Goal: Transaction & Acquisition: Purchase product/service

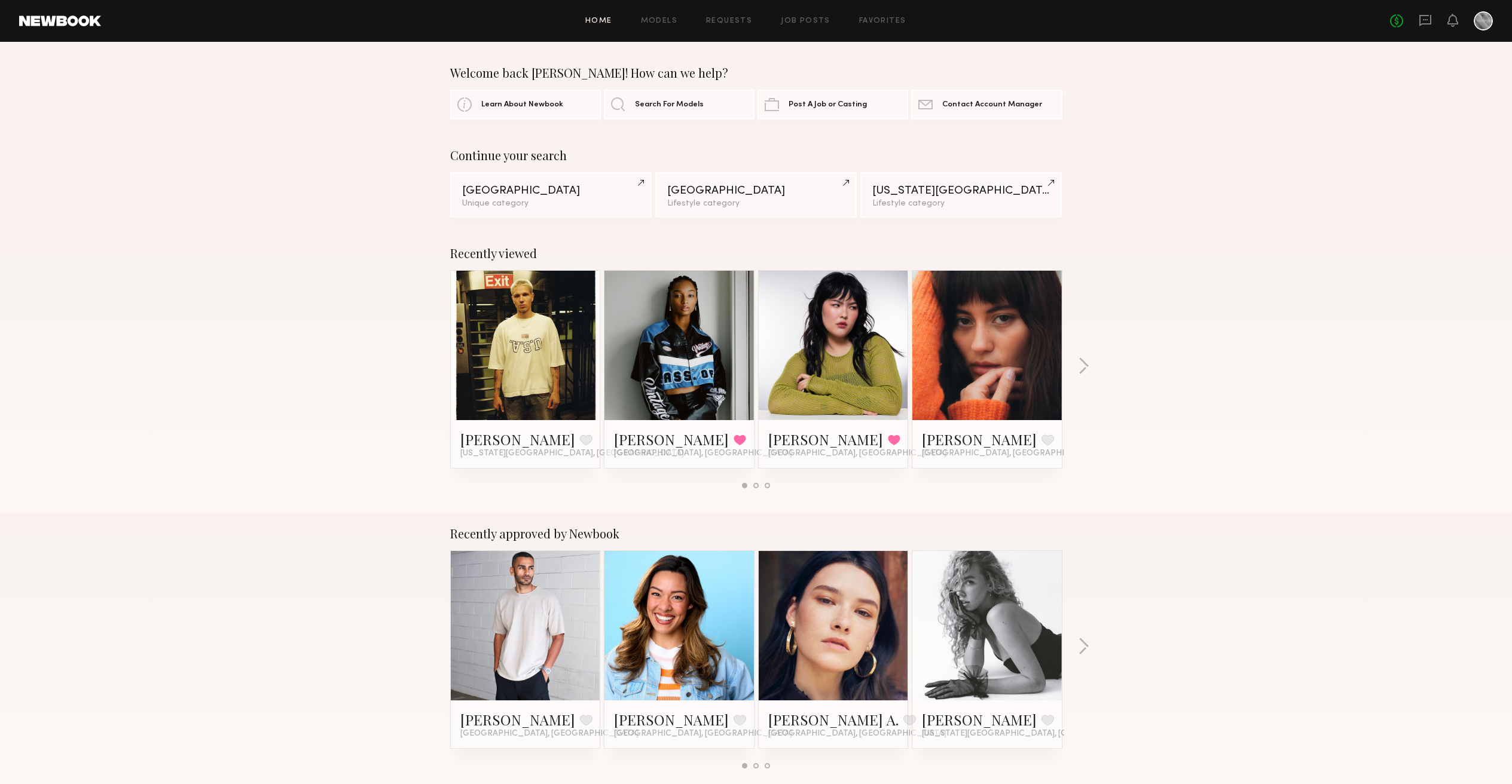
click at [1486, 21] on div at bounding box center [1483, 21] width 19 height 19
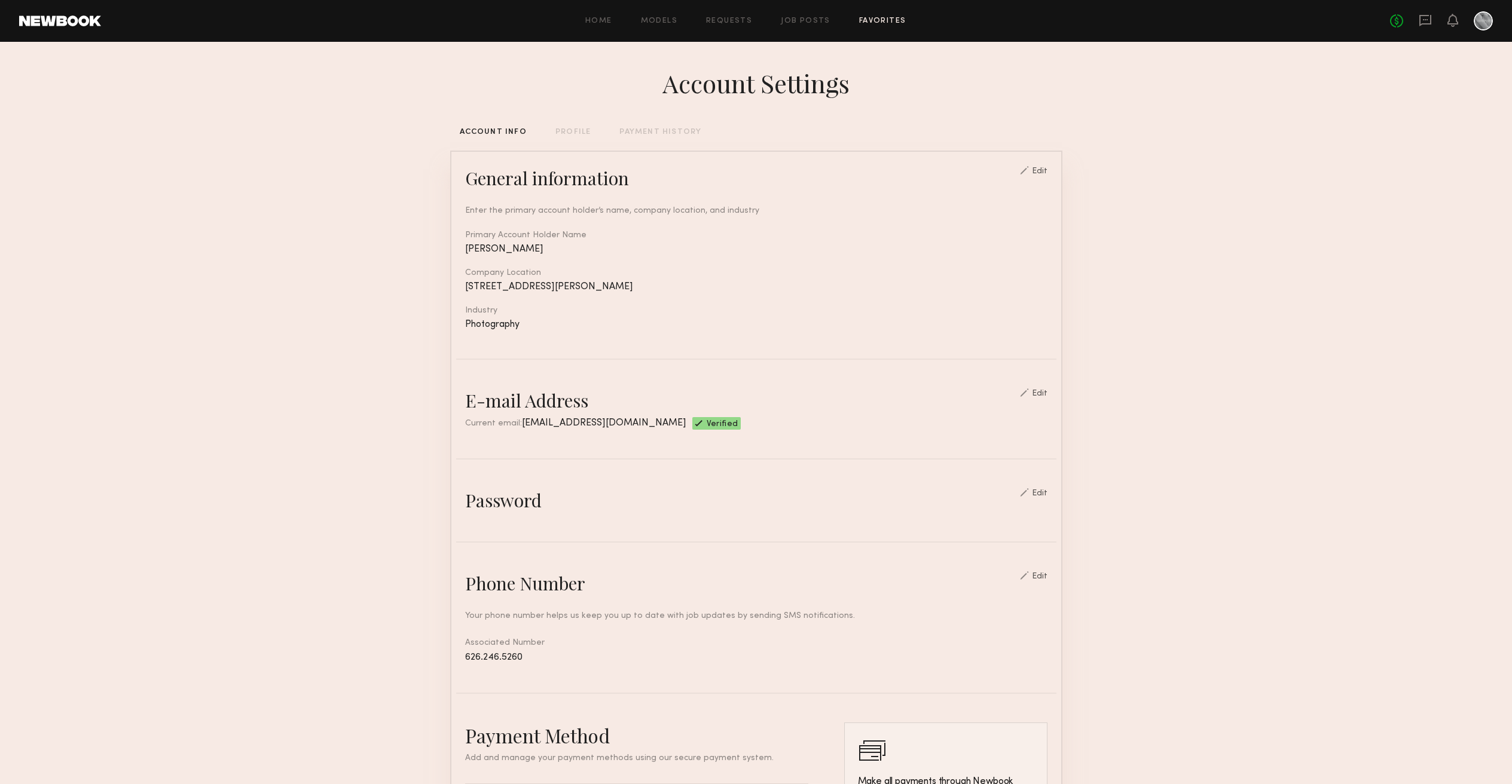
click at [882, 17] on link "Favorites" at bounding box center [883, 21] width 47 height 8
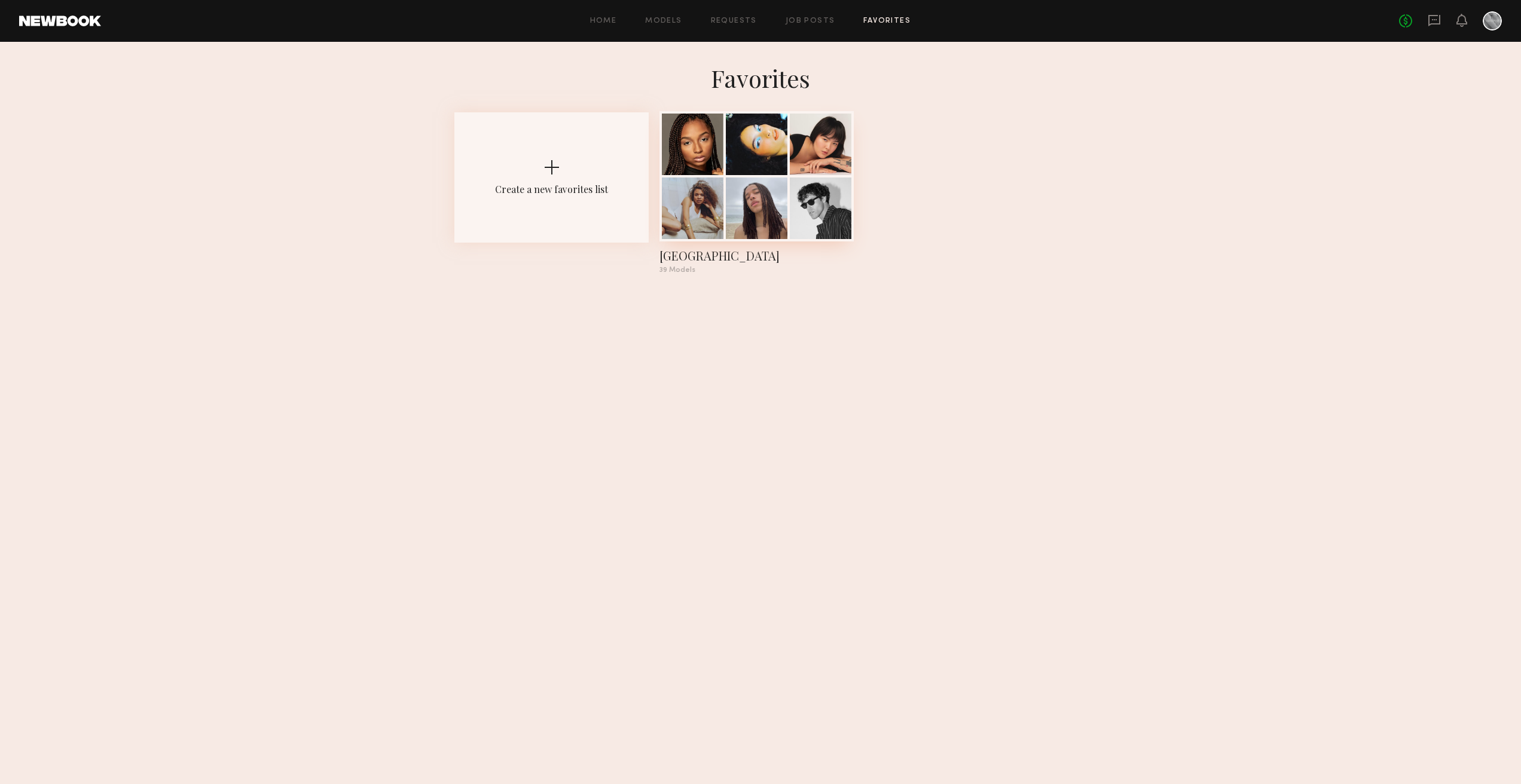
click at [777, 199] on div at bounding box center [756, 208] width 62 height 62
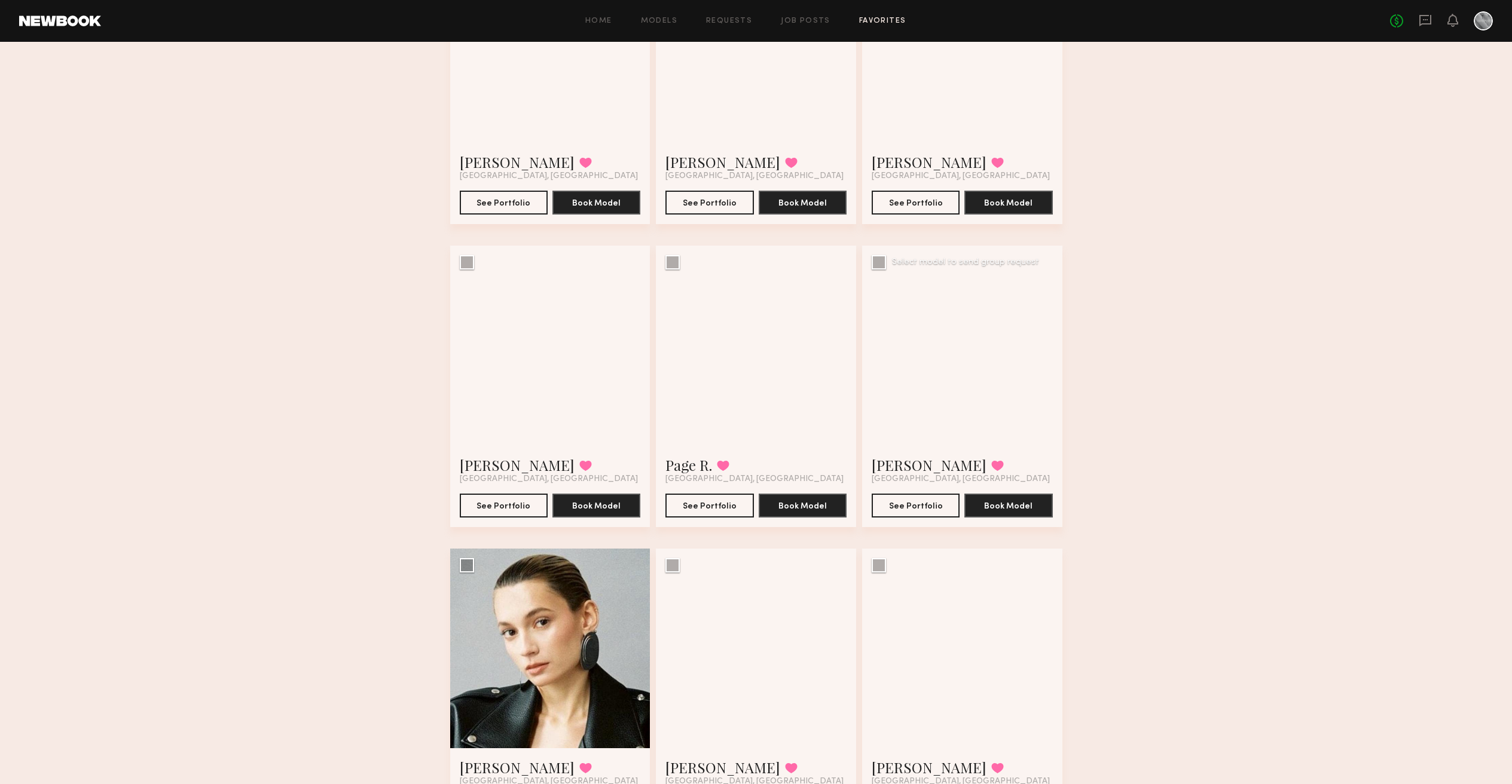
scroll to position [1788, 0]
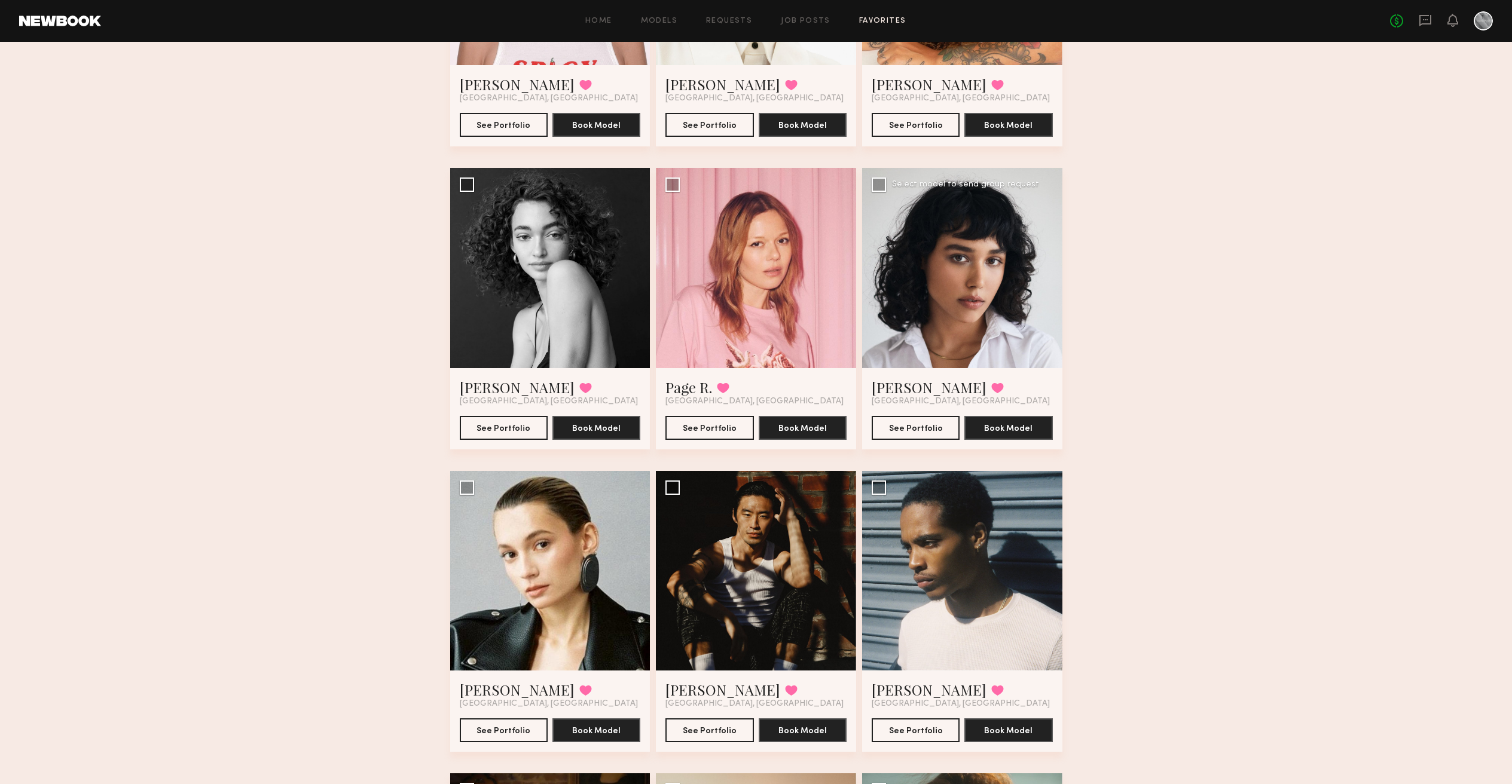
click at [1005, 283] on div at bounding box center [962, 268] width 200 height 200
click at [914, 428] on button "See Portfolio" at bounding box center [915, 427] width 88 height 24
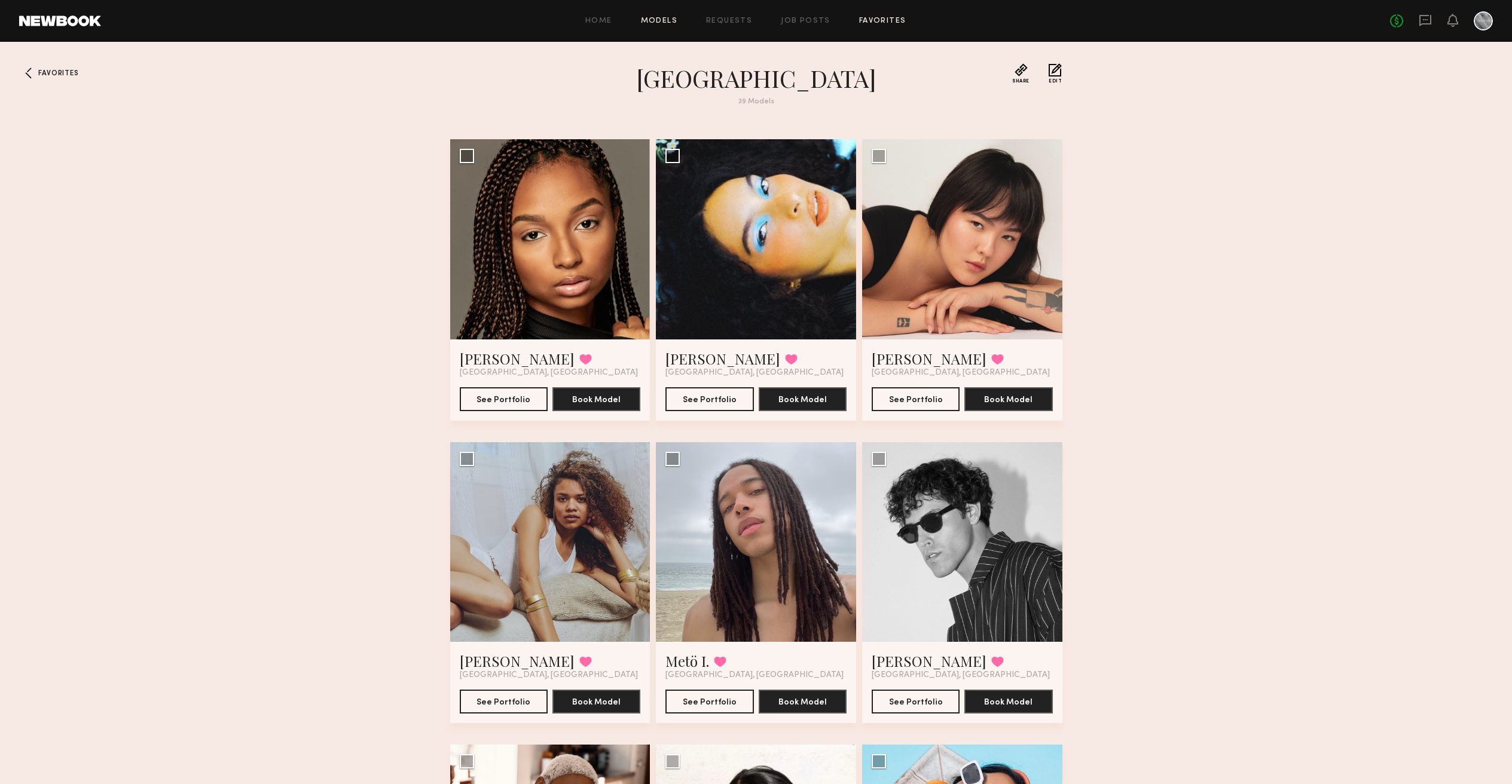
click at [665, 20] on link "Models" at bounding box center [659, 21] width 36 height 8
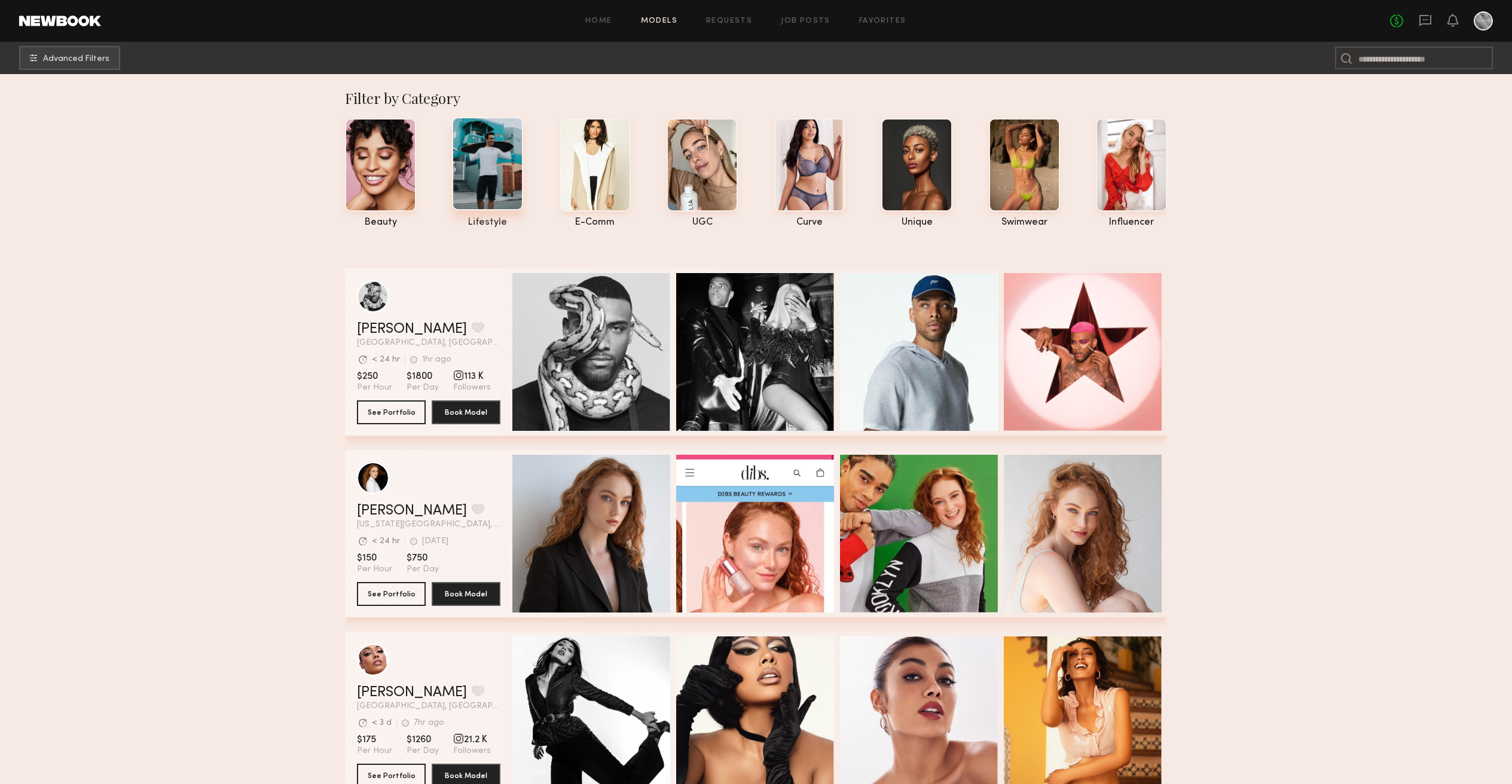
click at [482, 172] on div at bounding box center [487, 164] width 71 height 93
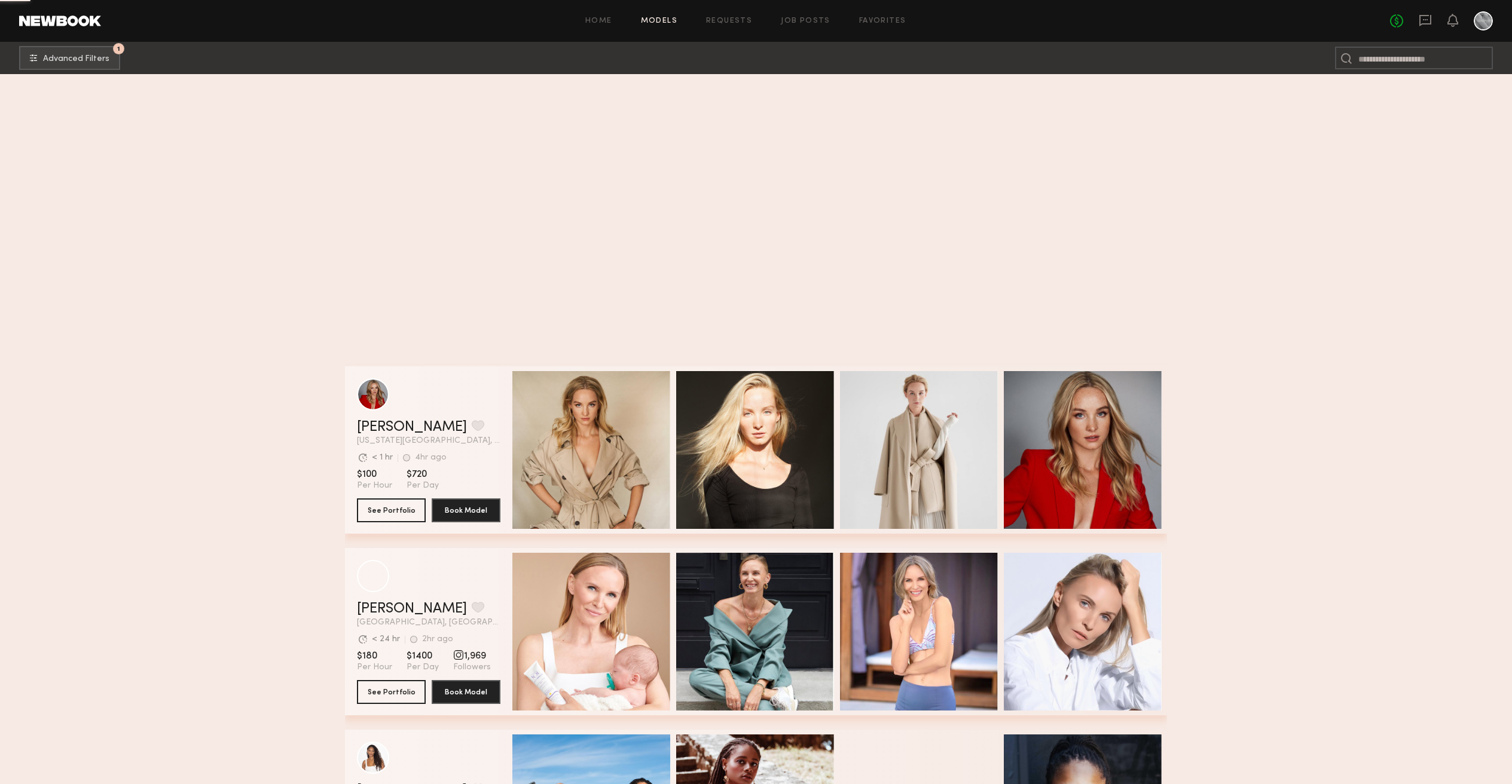
scroll to position [42856, 0]
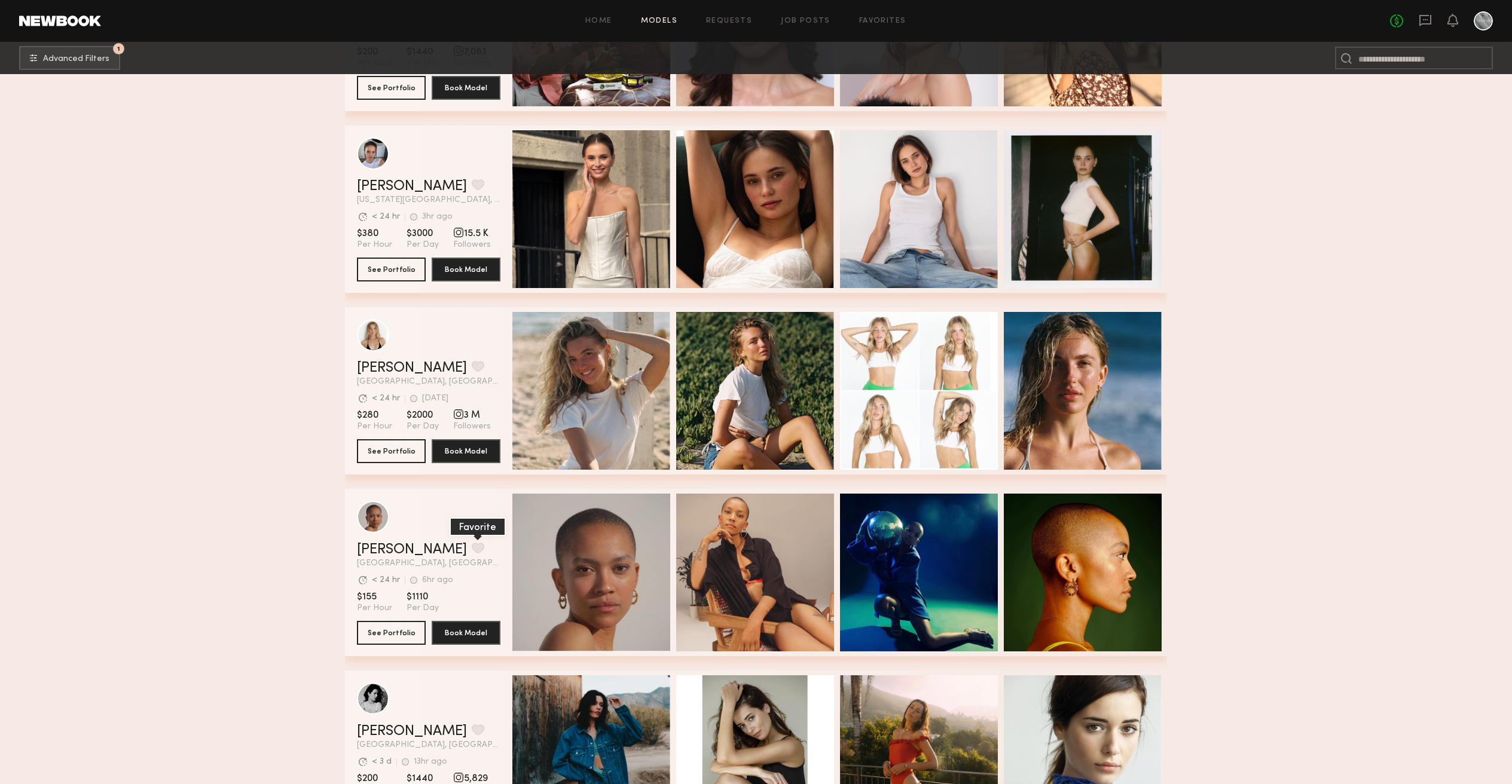
click at [472, 547] on button "grid" at bounding box center [478, 548] width 13 height 11
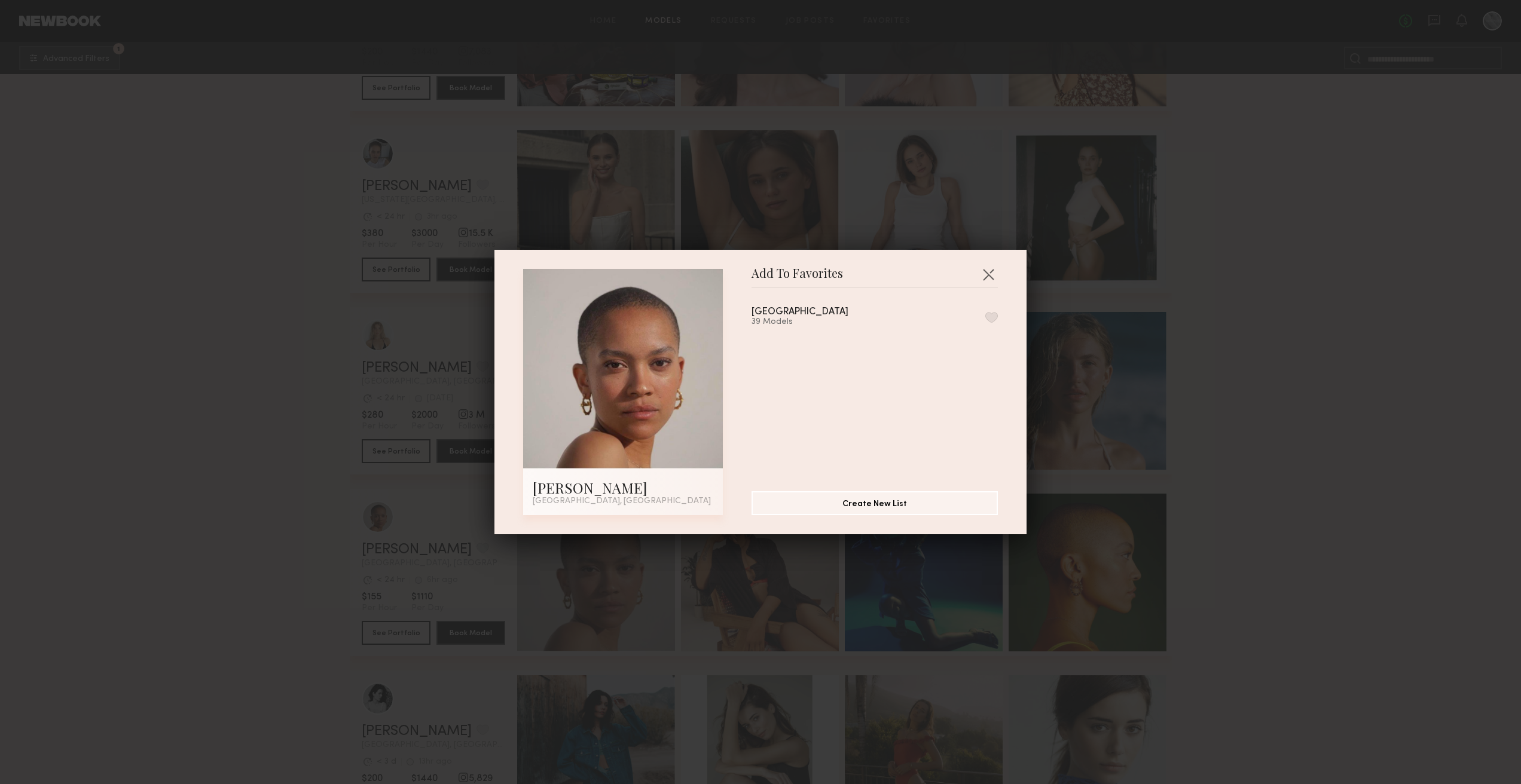
click at [985, 315] on button "button" at bounding box center [992, 317] width 13 height 11
click at [984, 273] on button "button" at bounding box center [988, 274] width 19 height 19
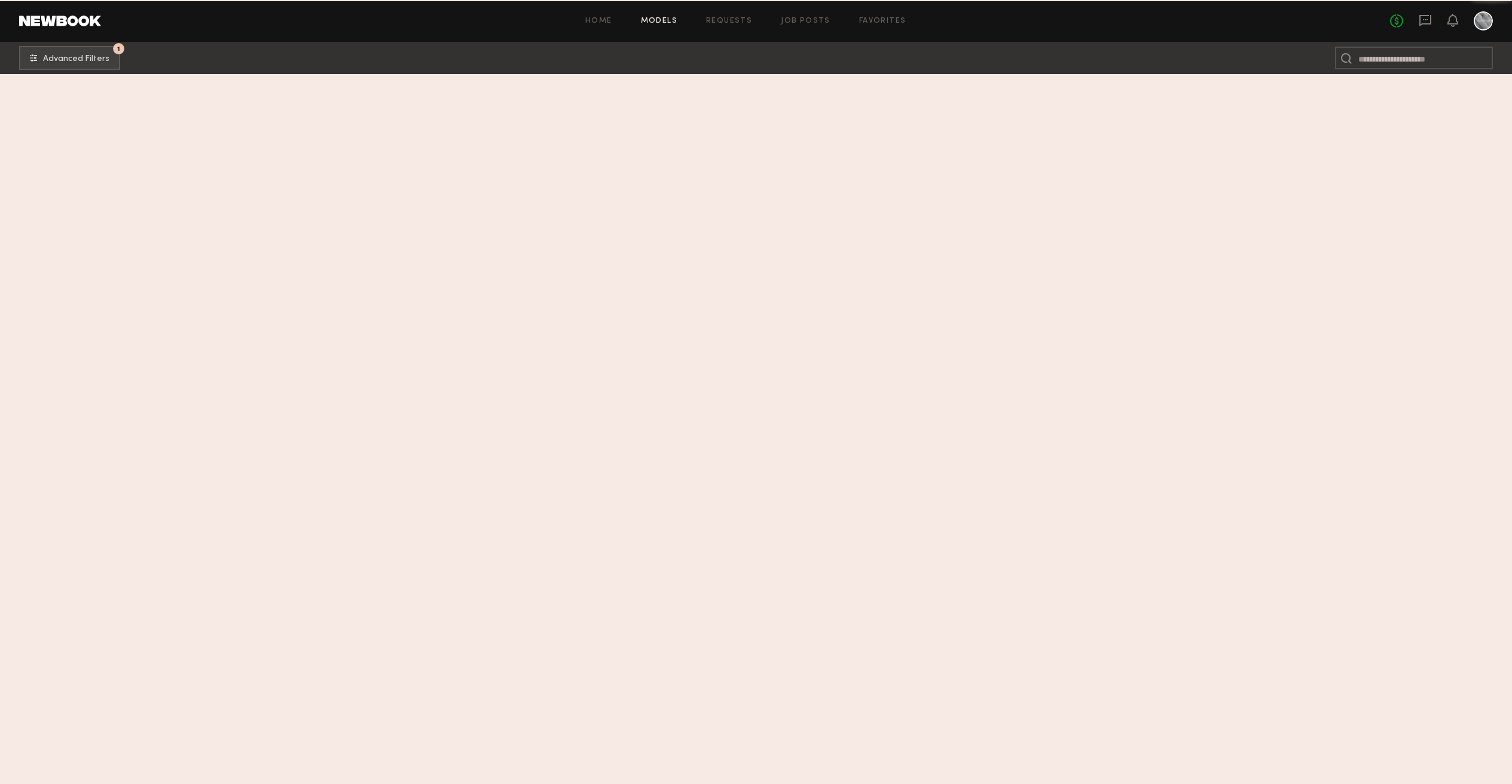
scroll to position [0, 0]
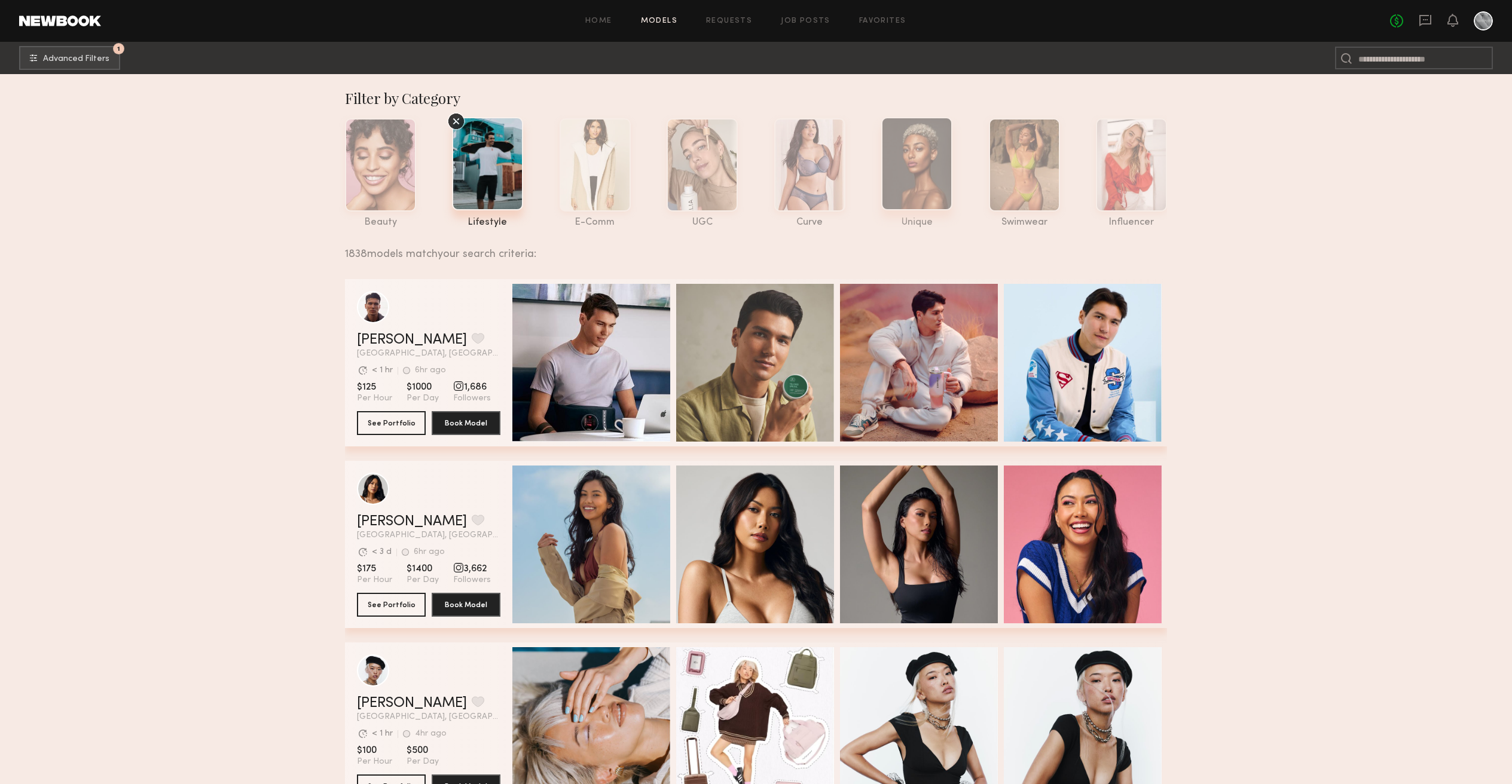
click at [904, 172] on div at bounding box center [917, 164] width 71 height 93
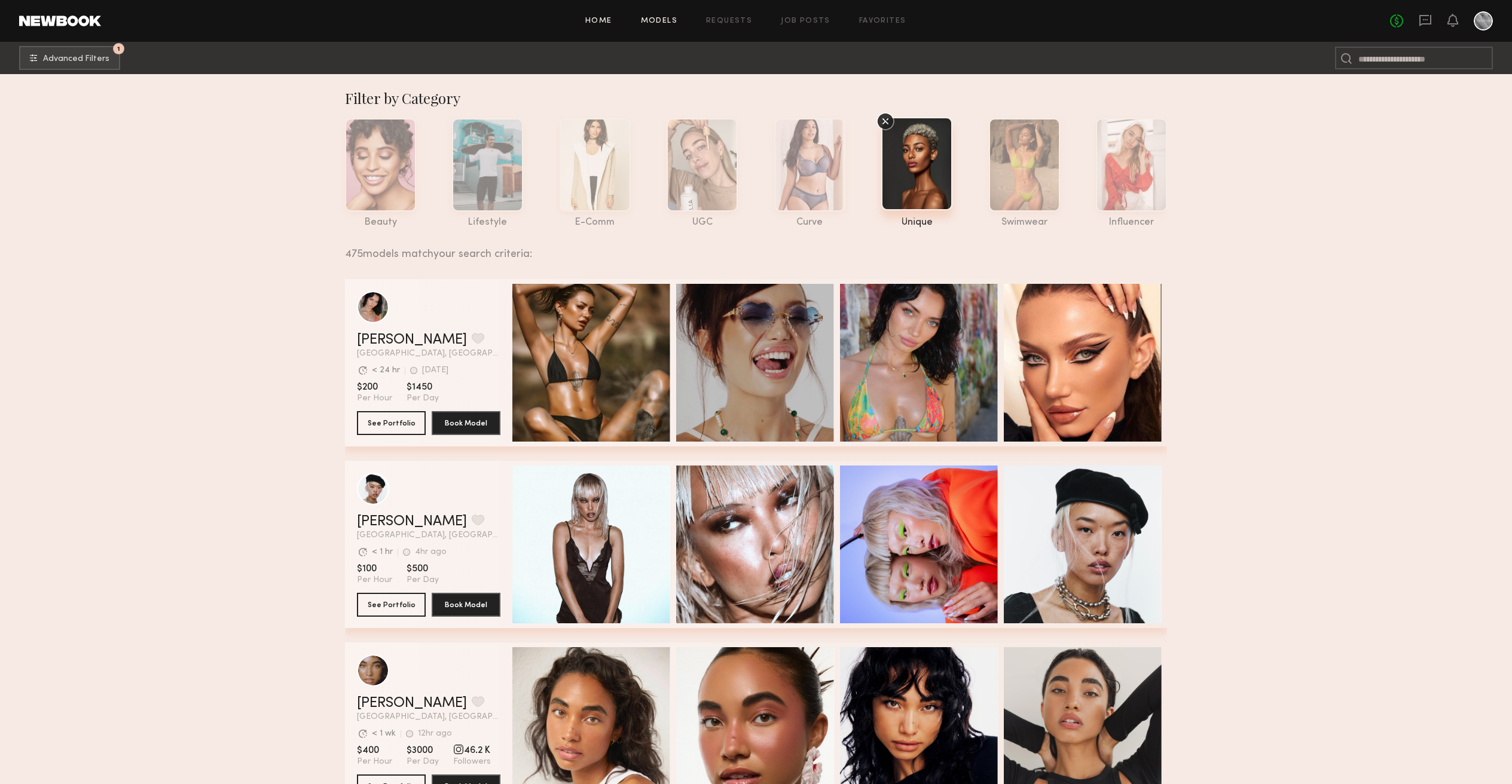
click at [591, 20] on link "Home" at bounding box center [599, 21] width 27 height 8
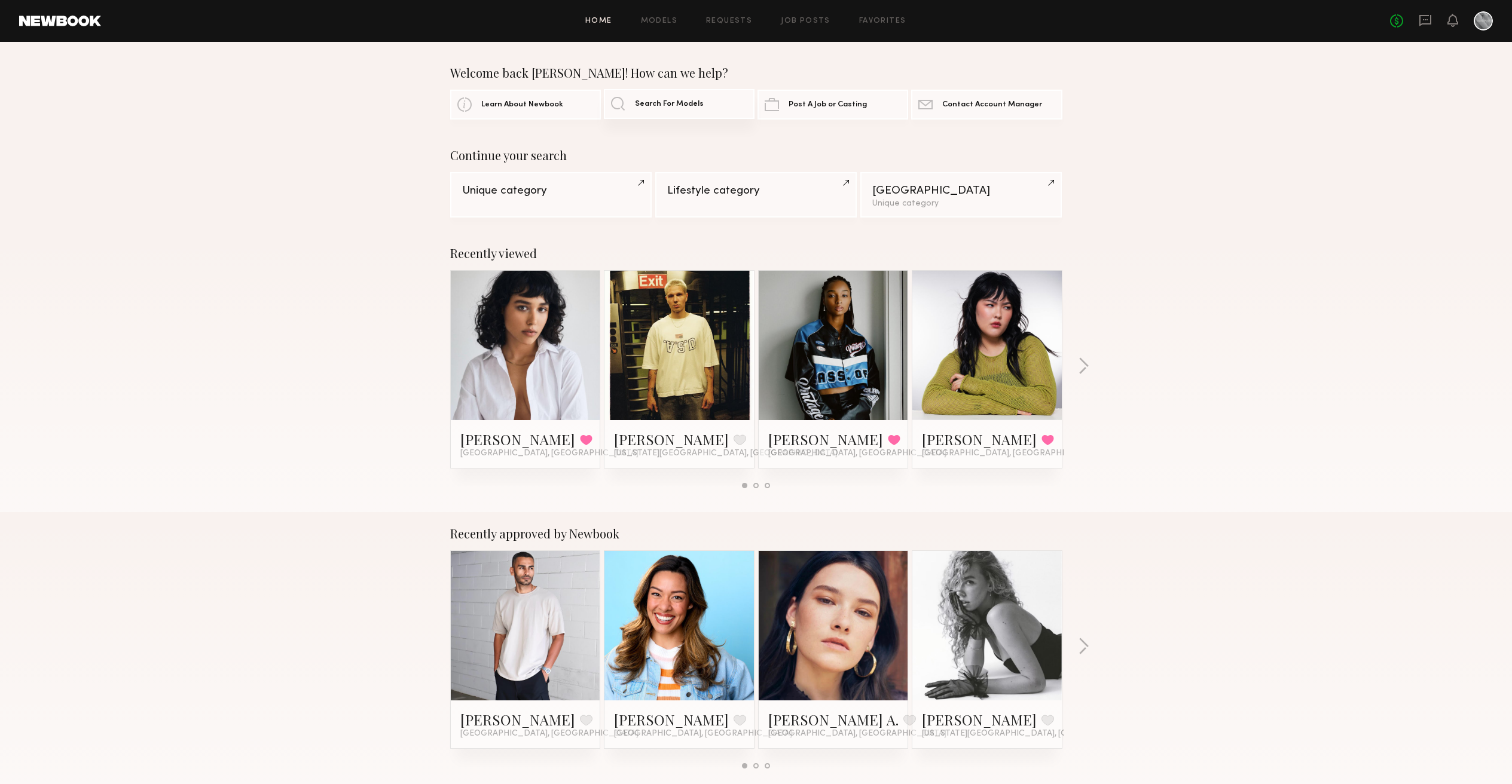
click at [642, 105] on span "Search For Models" at bounding box center [669, 104] width 69 height 8
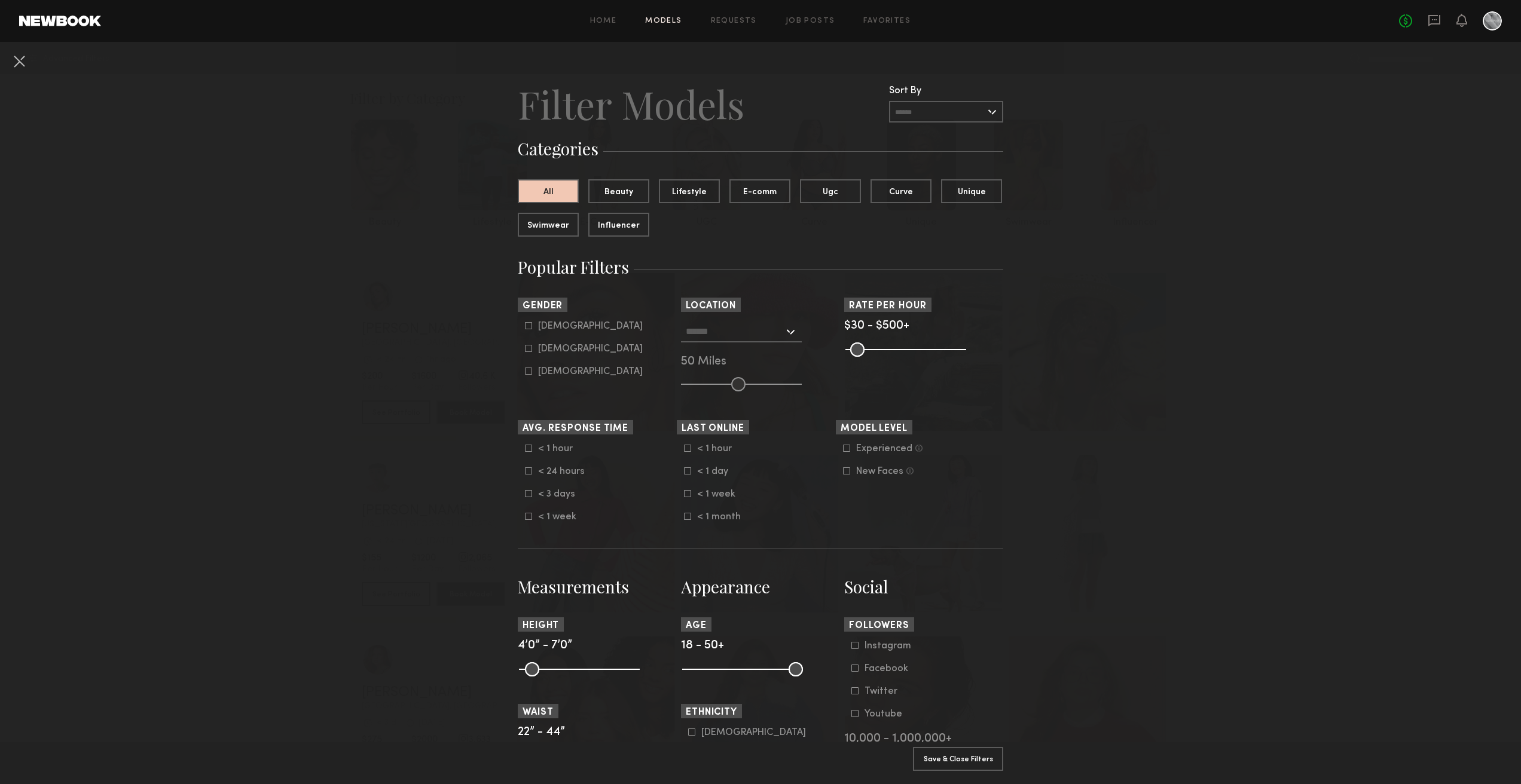
click at [773, 331] on input "text" at bounding box center [734, 331] width 98 height 20
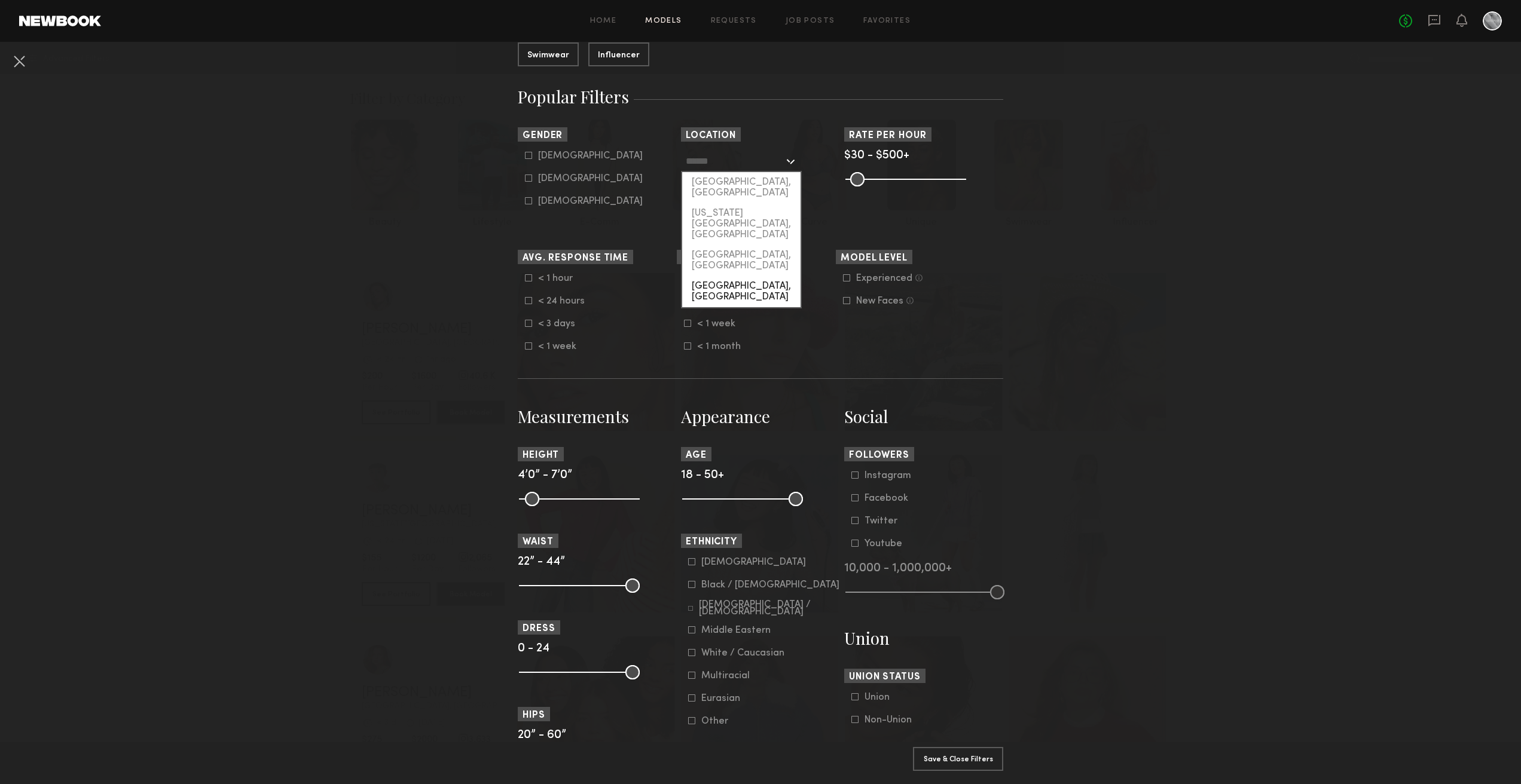
scroll to position [169, 0]
click at [1330, 257] on nb-browse-filters "Clear All Filter Models Filter Models Sort By Clear Rate LOW TO HIGH HIGH TO LO…" at bounding box center [760, 643] width 1521 height 1540
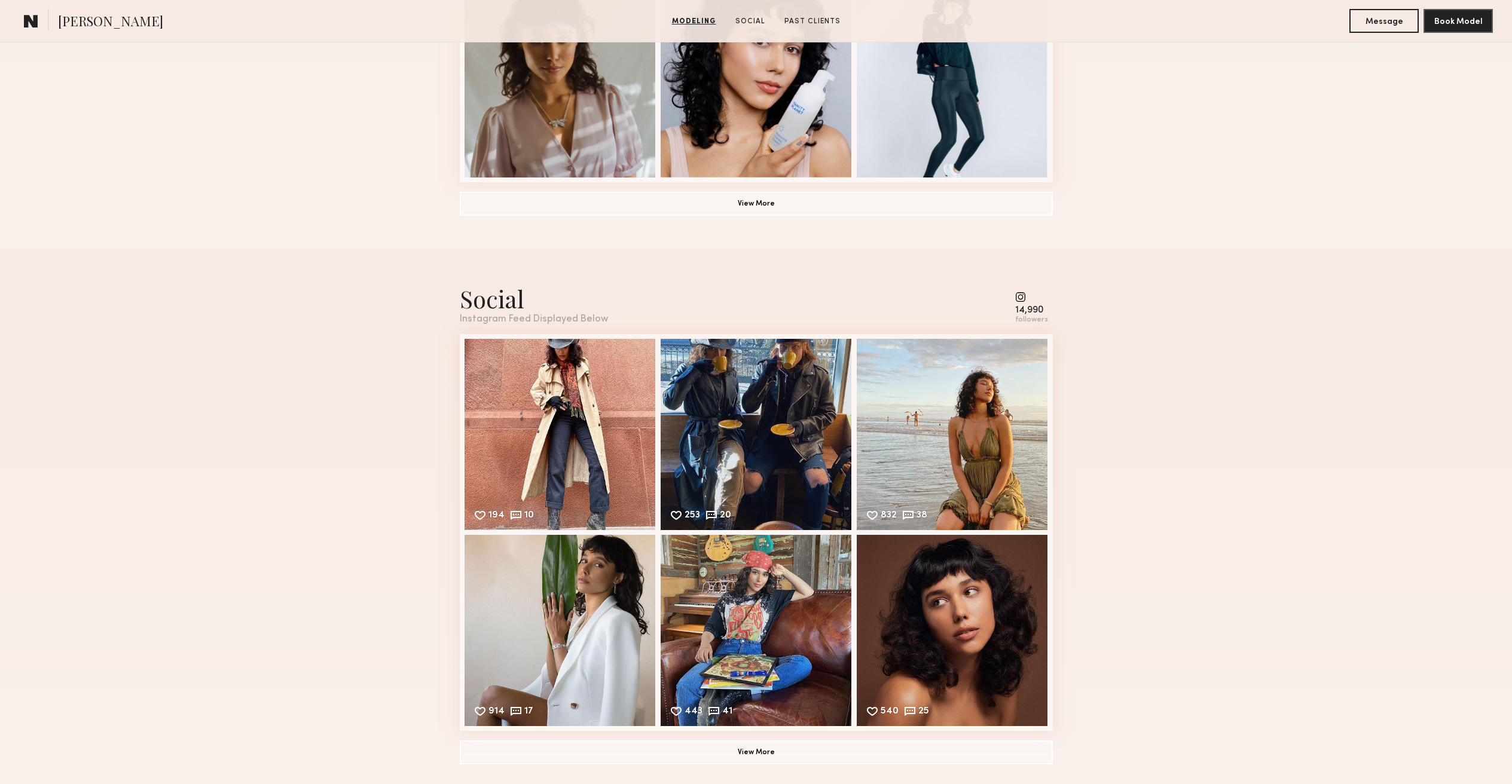
scroll to position [959, 0]
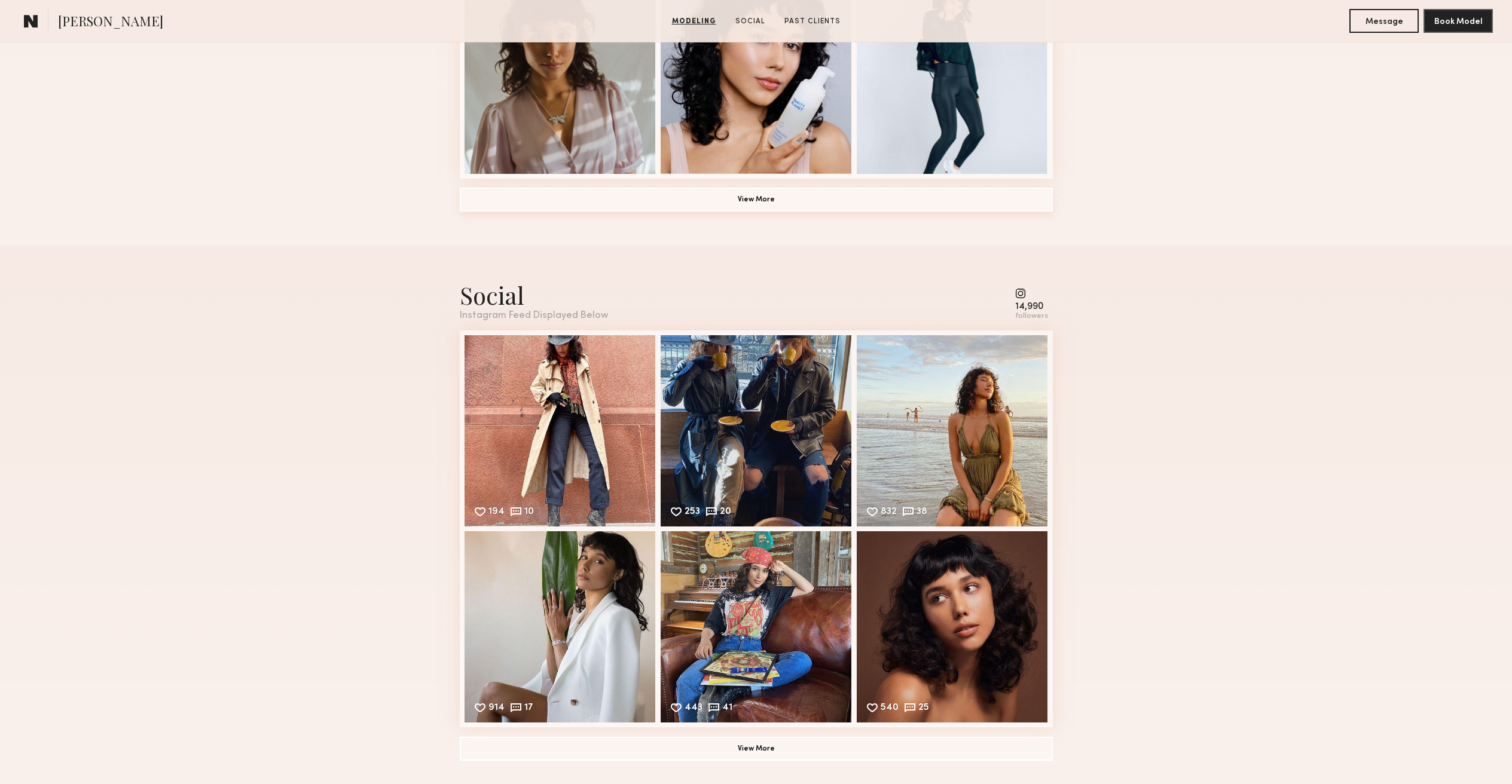
click at [762, 202] on button "View More" at bounding box center [756, 199] width 593 height 24
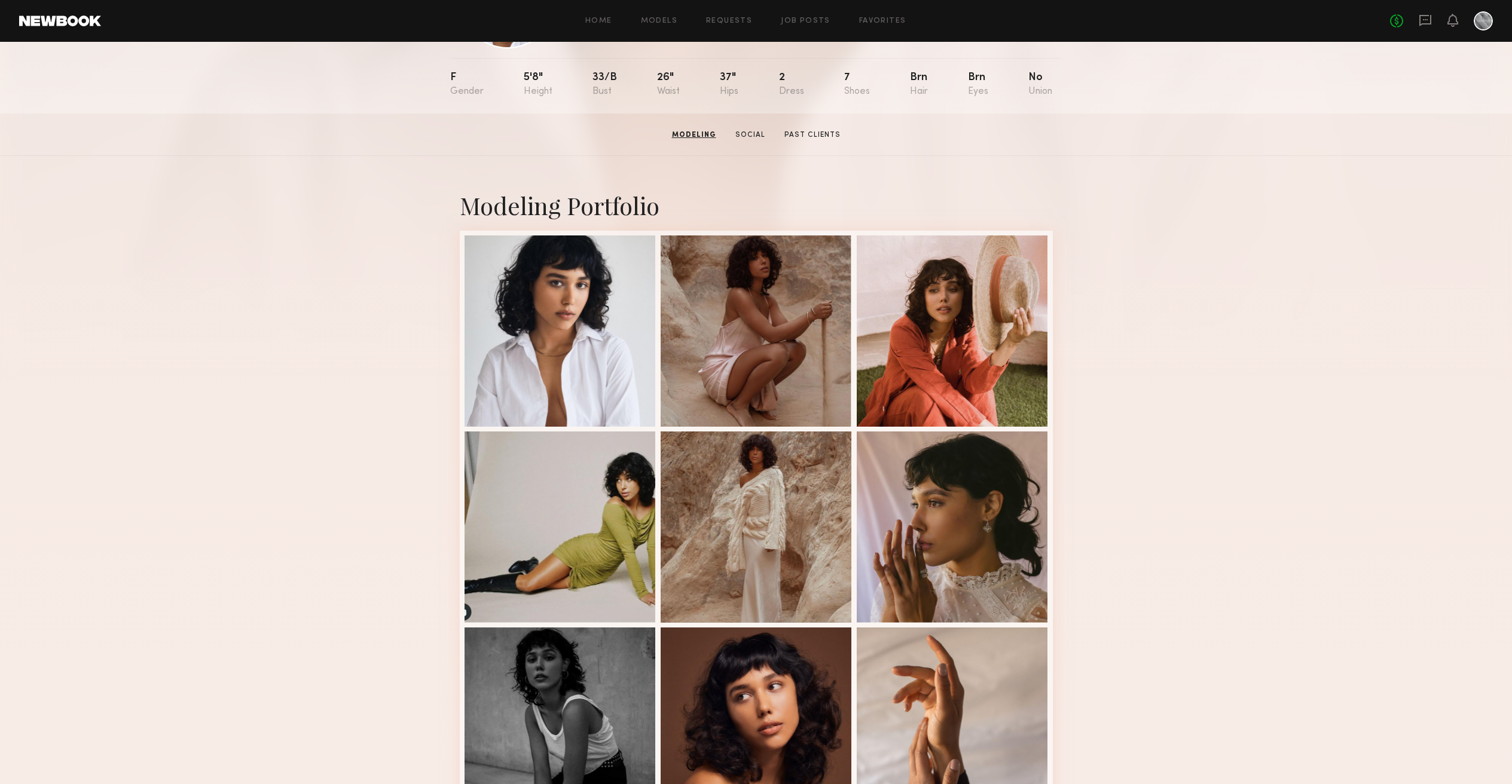
scroll to position [0, 0]
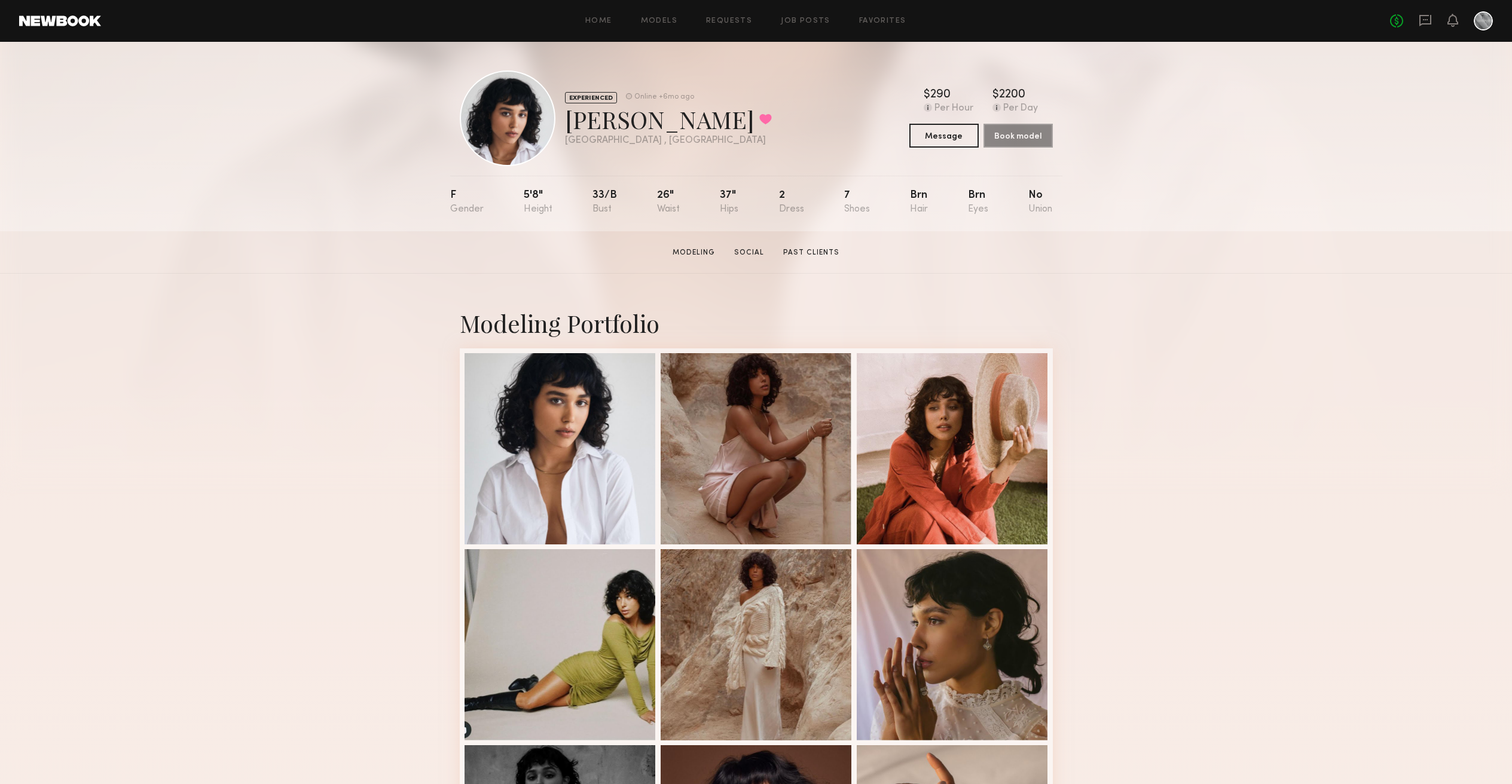
click at [827, 253] on link "Past Clients" at bounding box center [811, 253] width 66 height 11
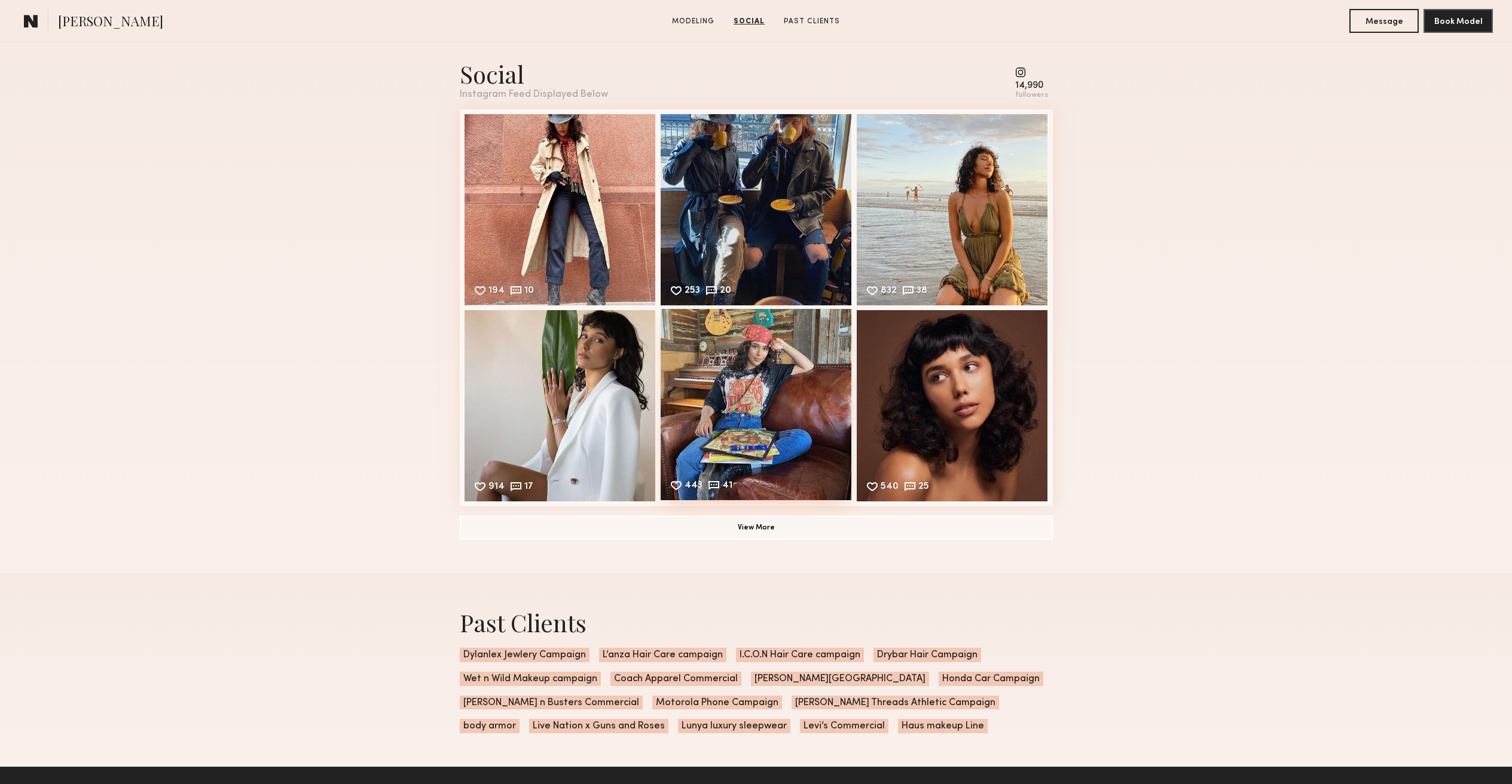
scroll to position [1881, 0]
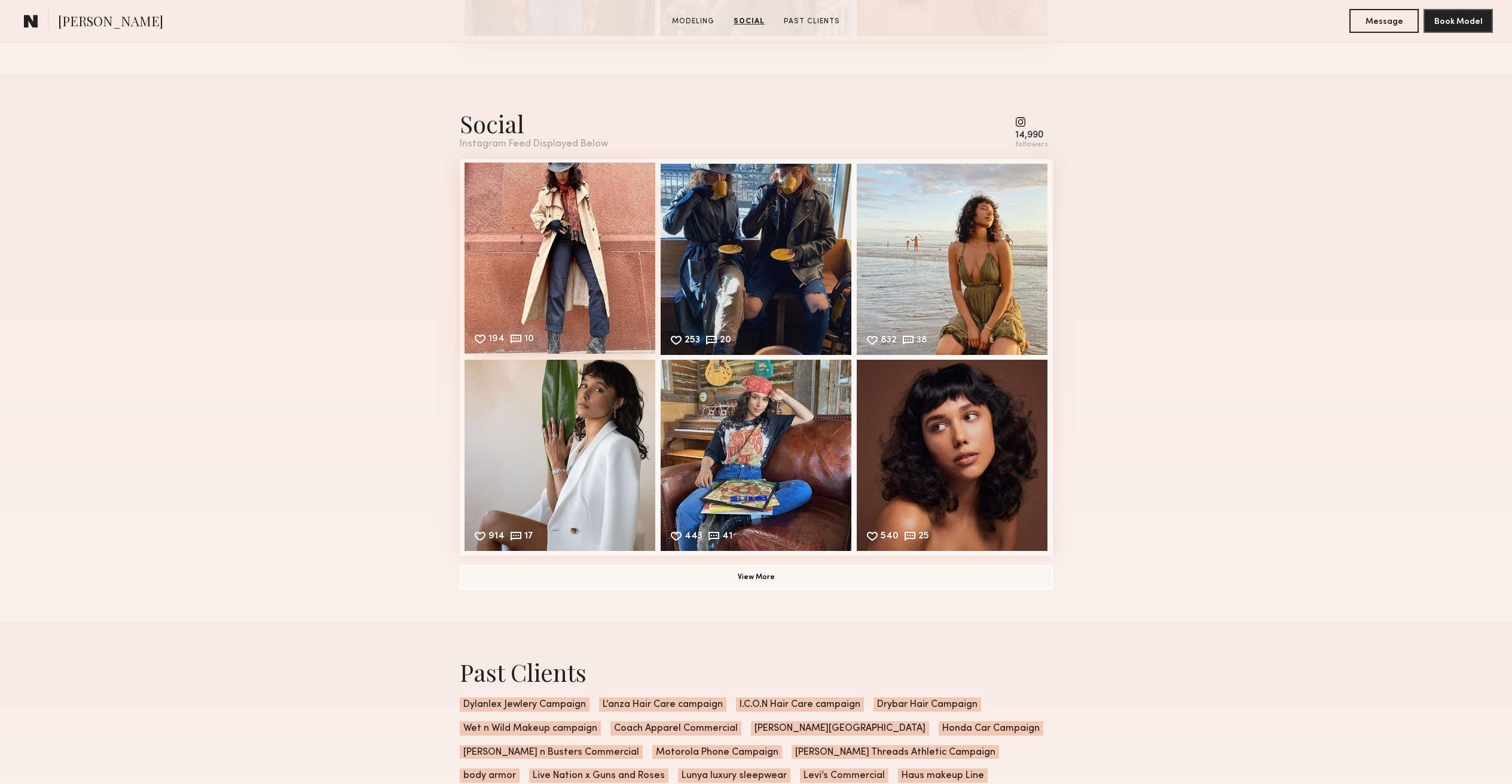
click at [562, 277] on div "194 10 Likes & comments displayed to show model’s engagement" at bounding box center [560, 258] width 191 height 191
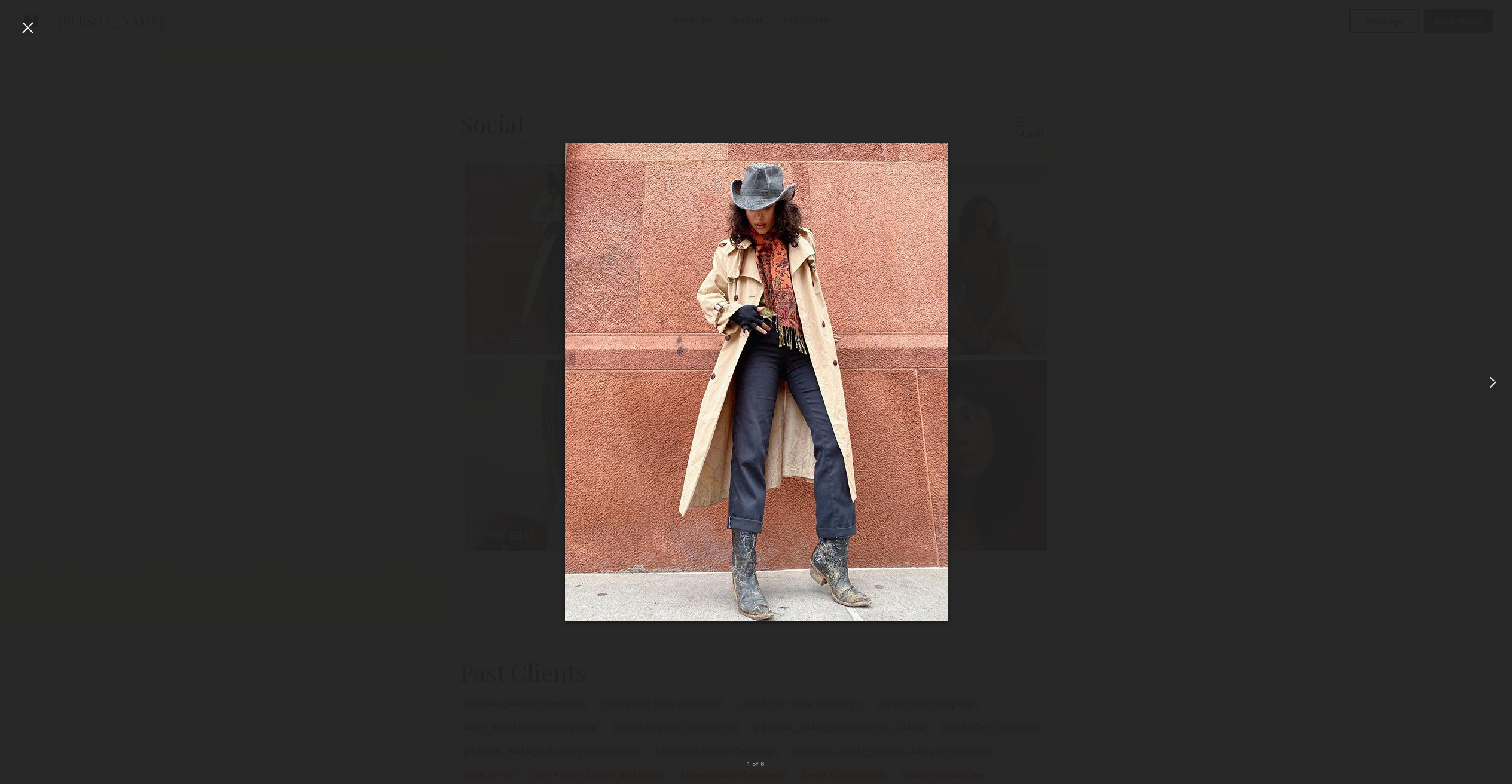
click at [1485, 380] on common-icon at bounding box center [1493, 382] width 19 height 19
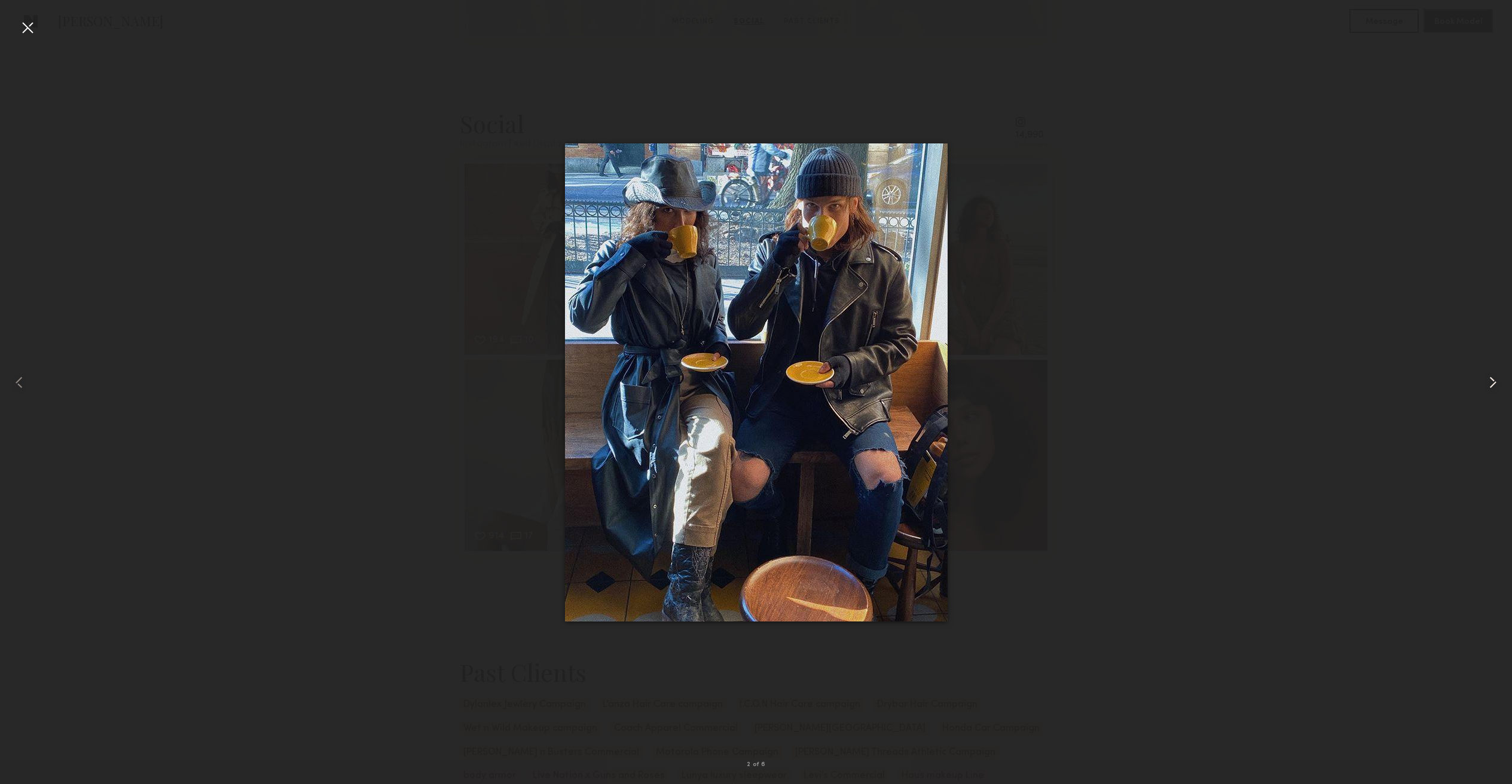
click at [1486, 380] on common-icon at bounding box center [1493, 382] width 19 height 19
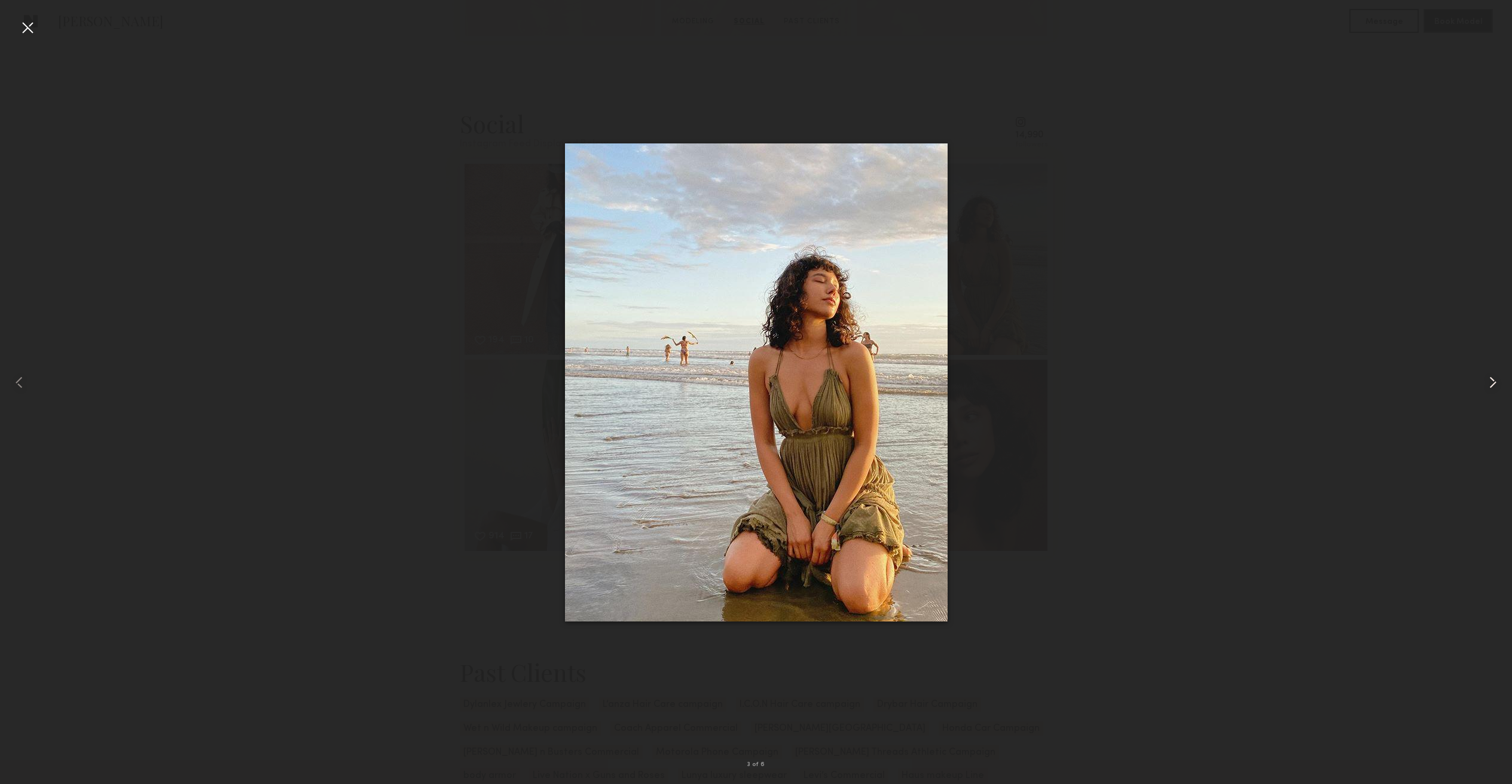
click at [1486, 380] on common-icon at bounding box center [1493, 382] width 19 height 19
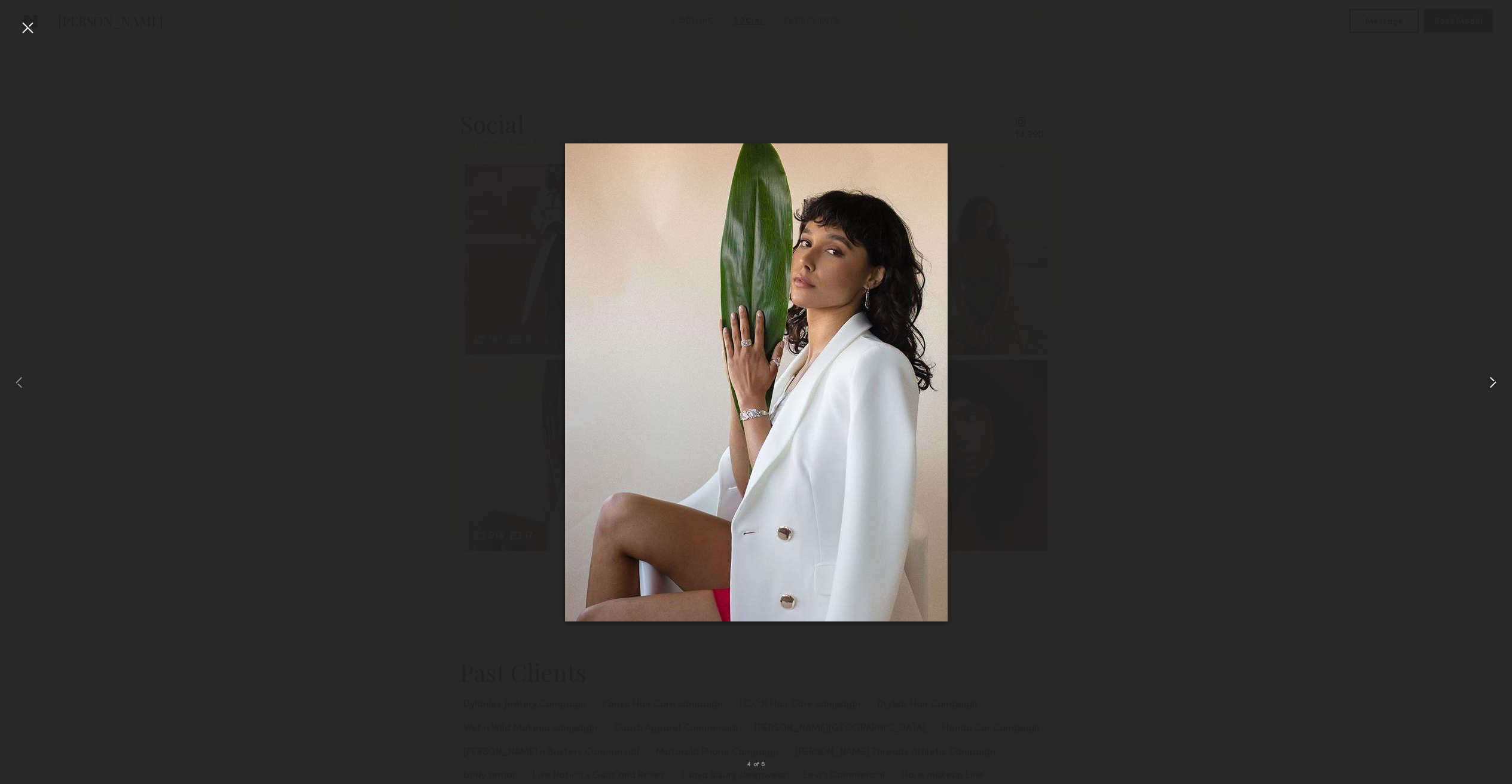
click at [1486, 380] on common-icon at bounding box center [1493, 382] width 19 height 19
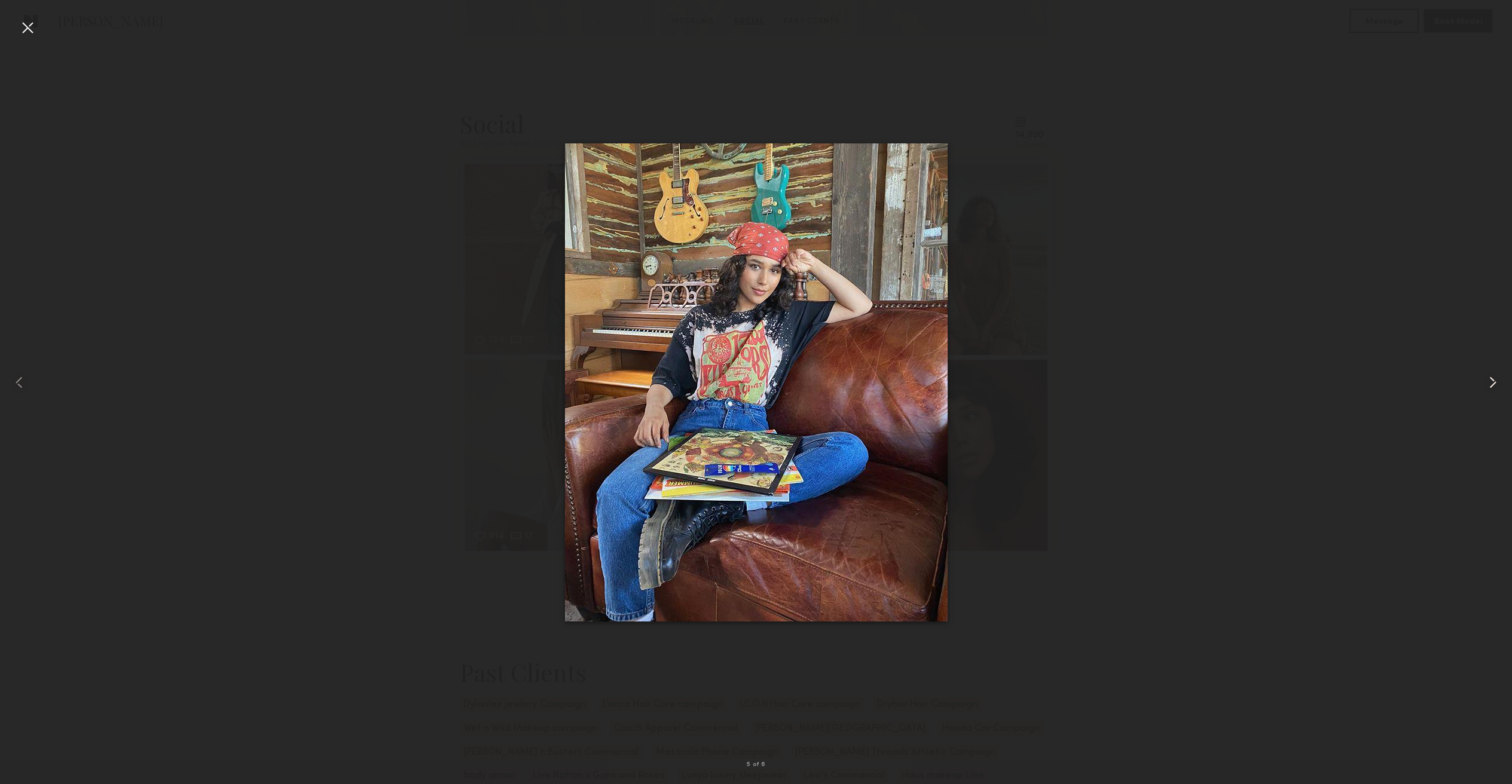
click at [1486, 380] on common-icon at bounding box center [1493, 382] width 19 height 19
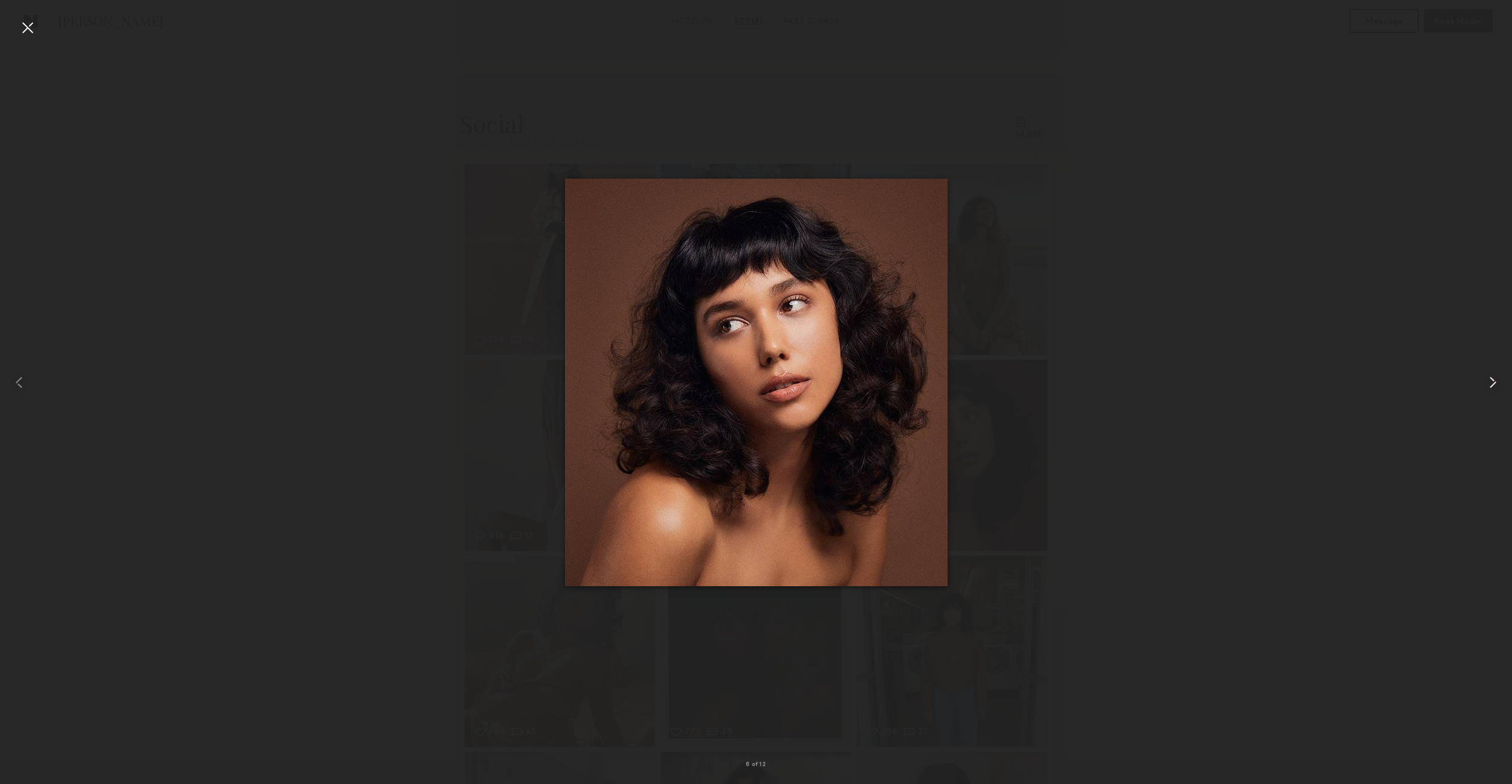
click at [1486, 380] on common-icon at bounding box center [1493, 382] width 19 height 19
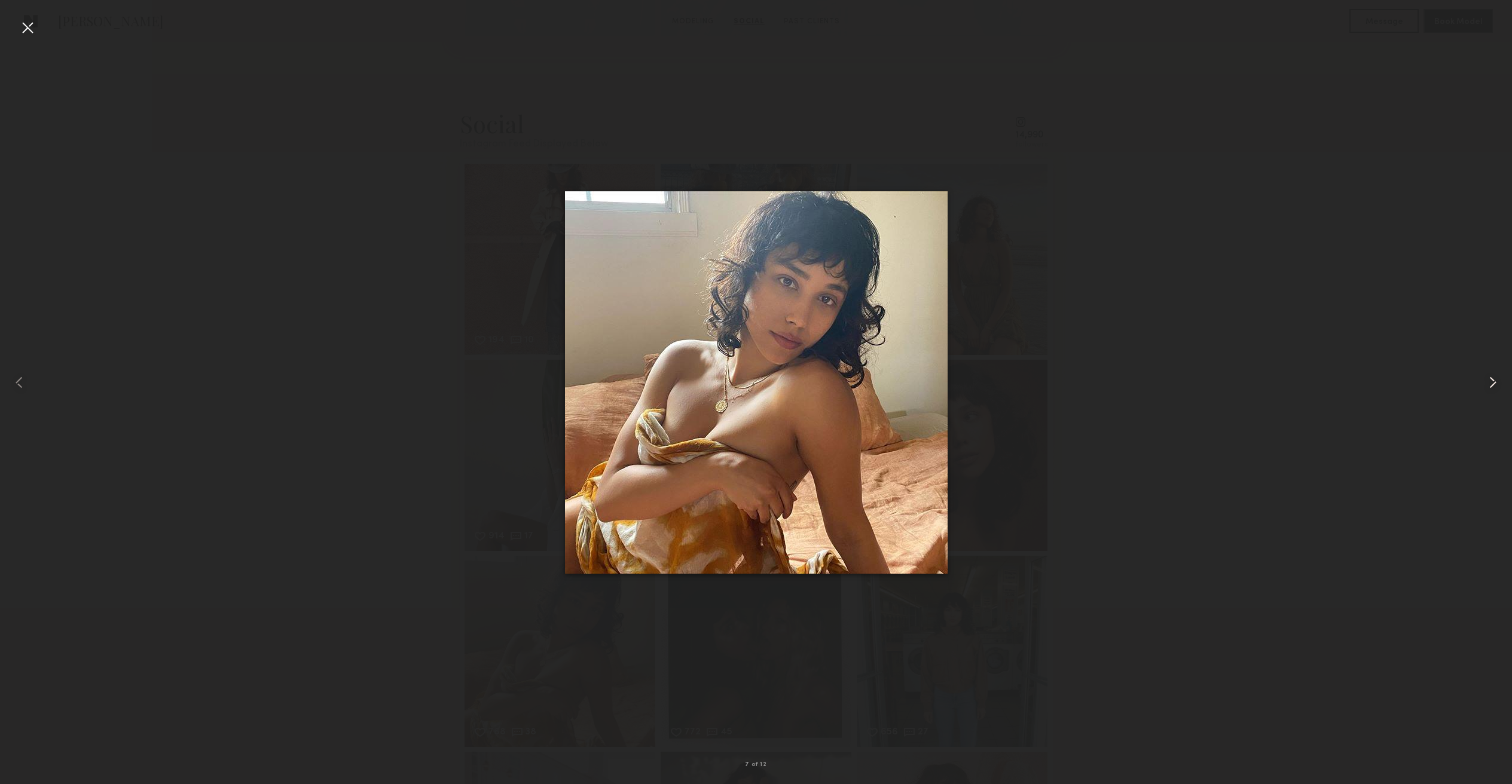
click at [1493, 389] on common-icon at bounding box center [1493, 382] width 19 height 19
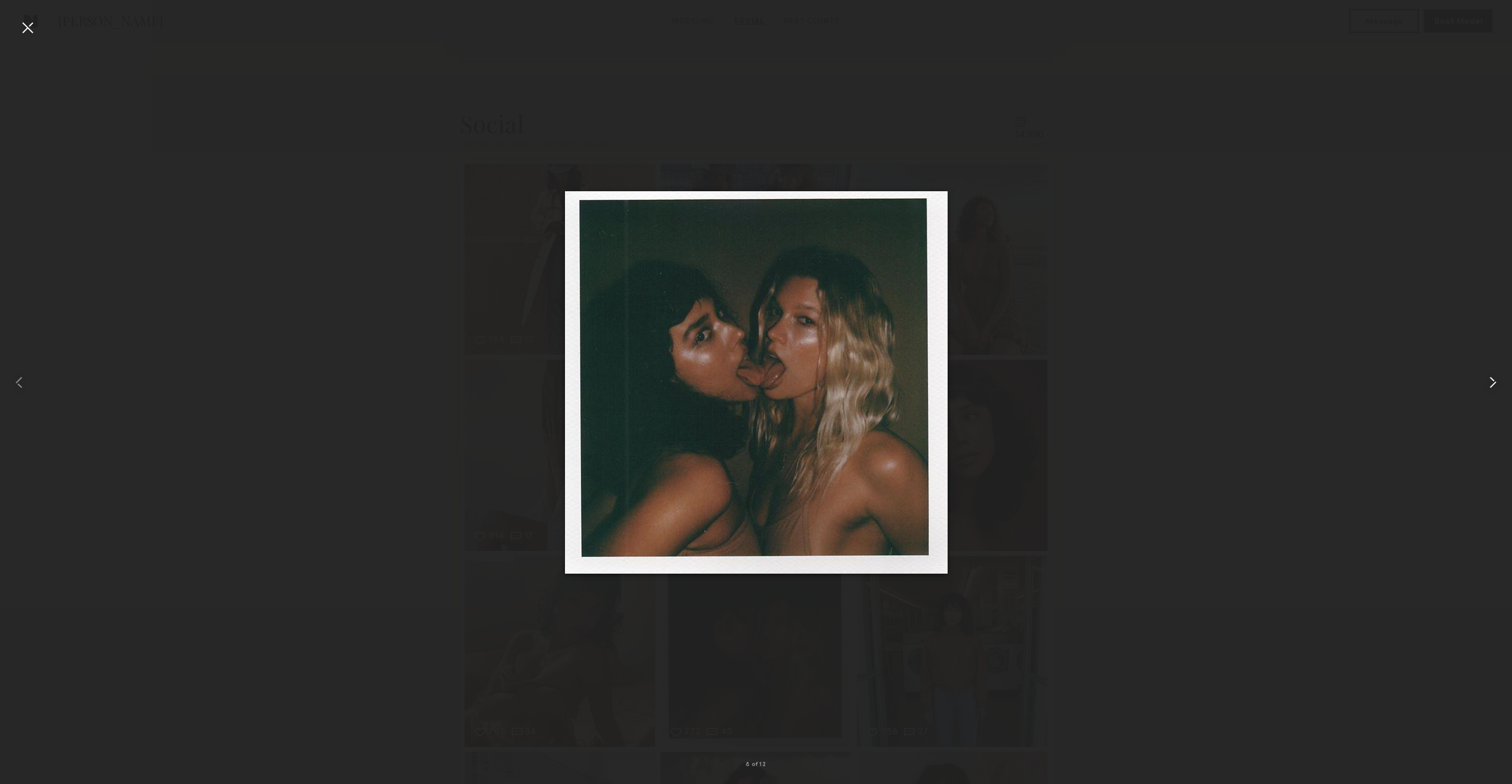
click at [1493, 390] on common-icon at bounding box center [1493, 382] width 19 height 19
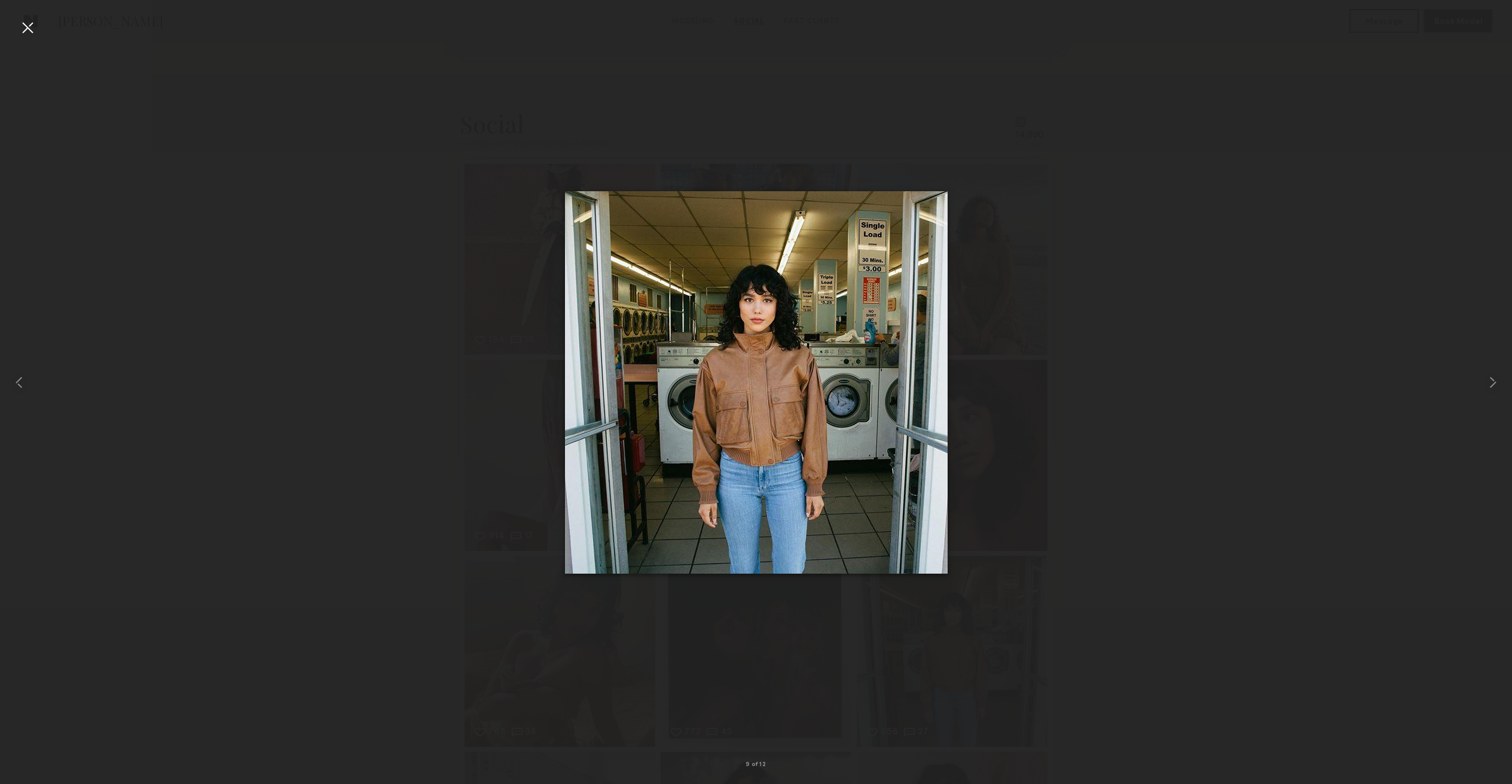
click at [24, 28] on div at bounding box center [27, 27] width 19 height 19
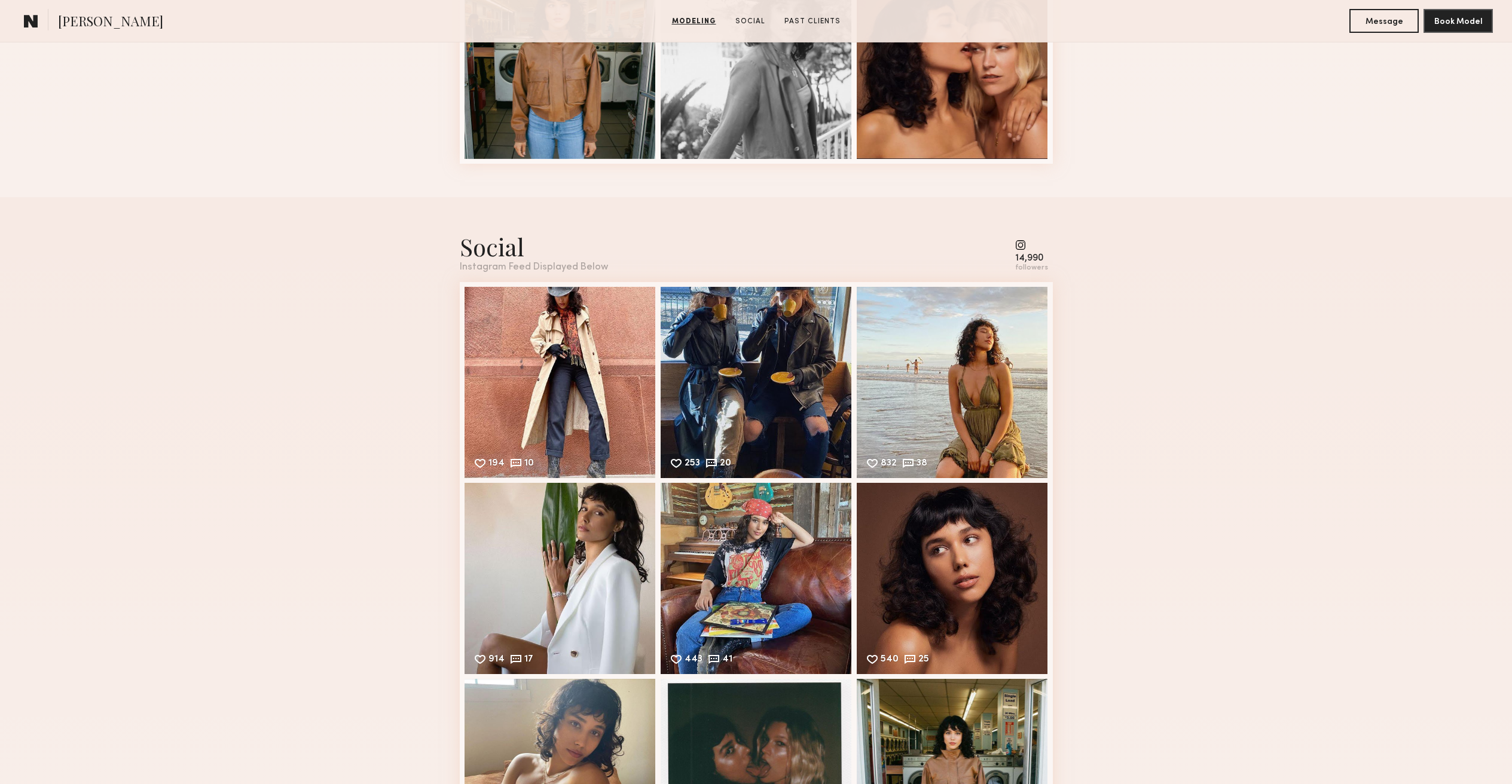
scroll to position [0, 0]
